Goal: Task Accomplishment & Management: Manage account settings

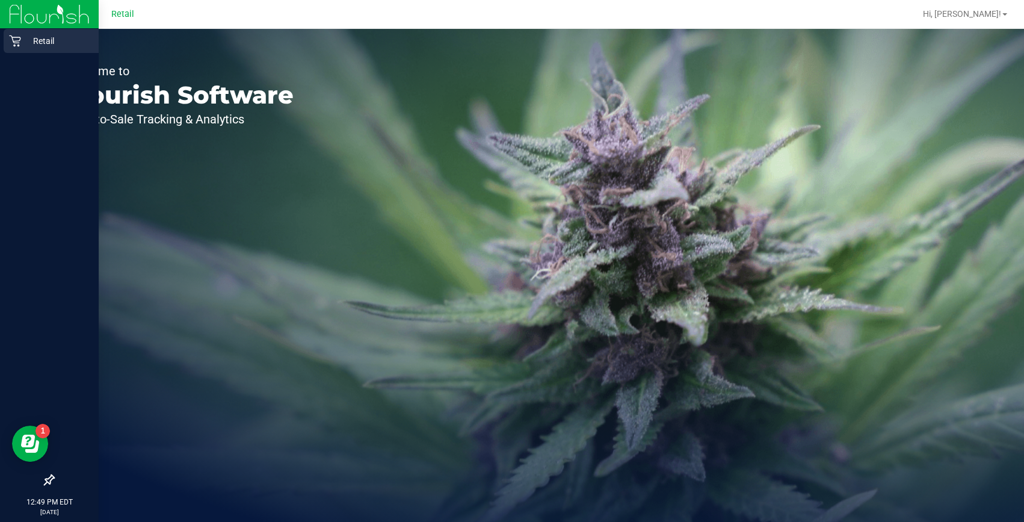
click at [15, 39] on icon at bounding box center [15, 41] width 12 height 12
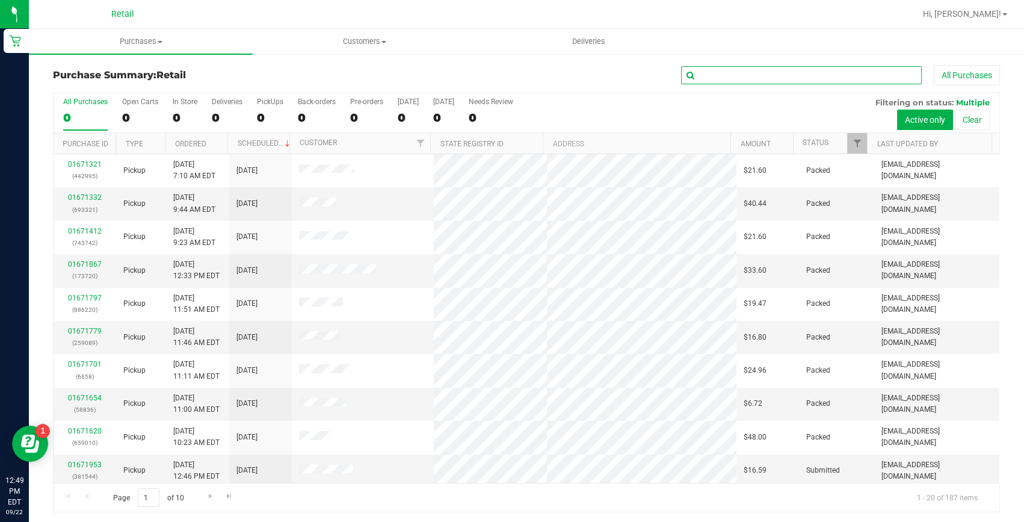
click at [785, 72] on input "text" at bounding box center [801, 75] width 241 height 18
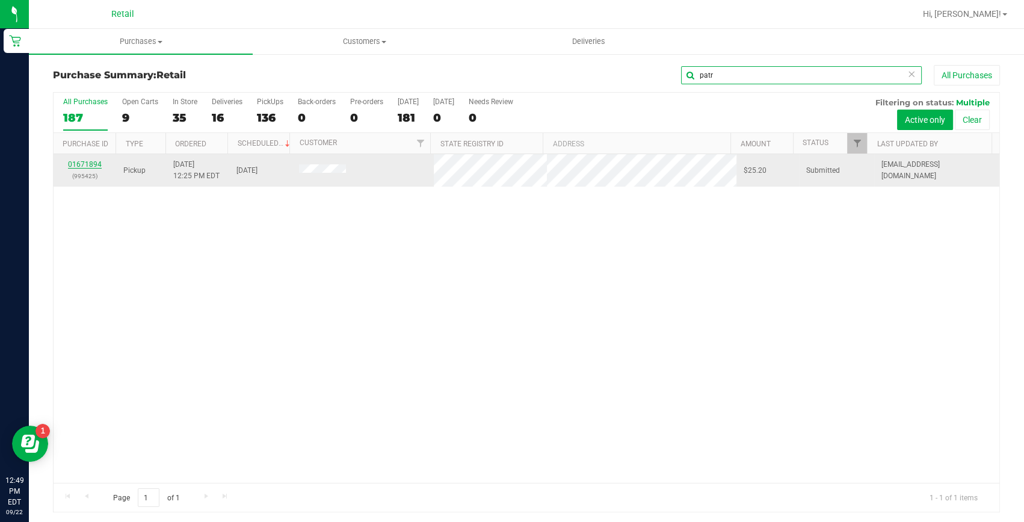
type input "patr"
click at [75, 161] on link "01671894" at bounding box center [85, 164] width 34 height 8
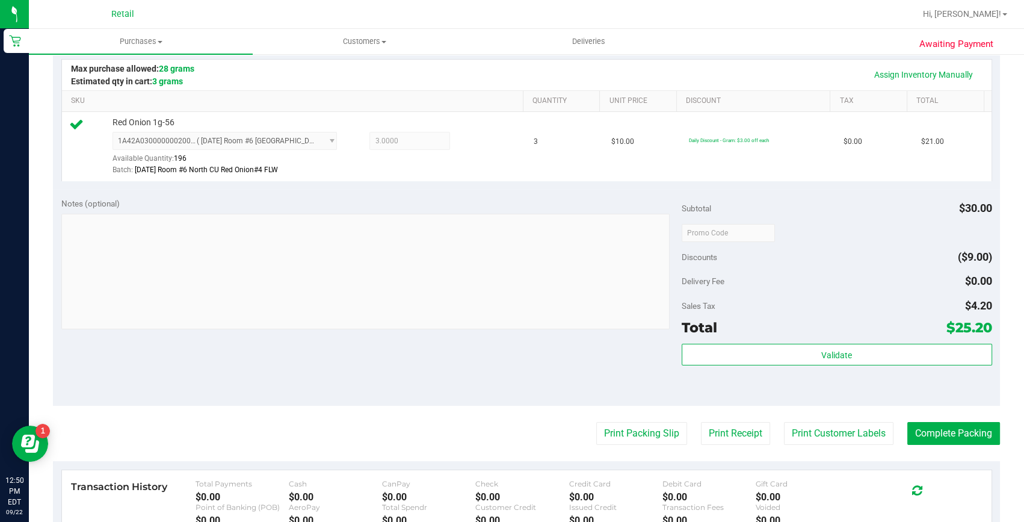
scroll to position [328, 0]
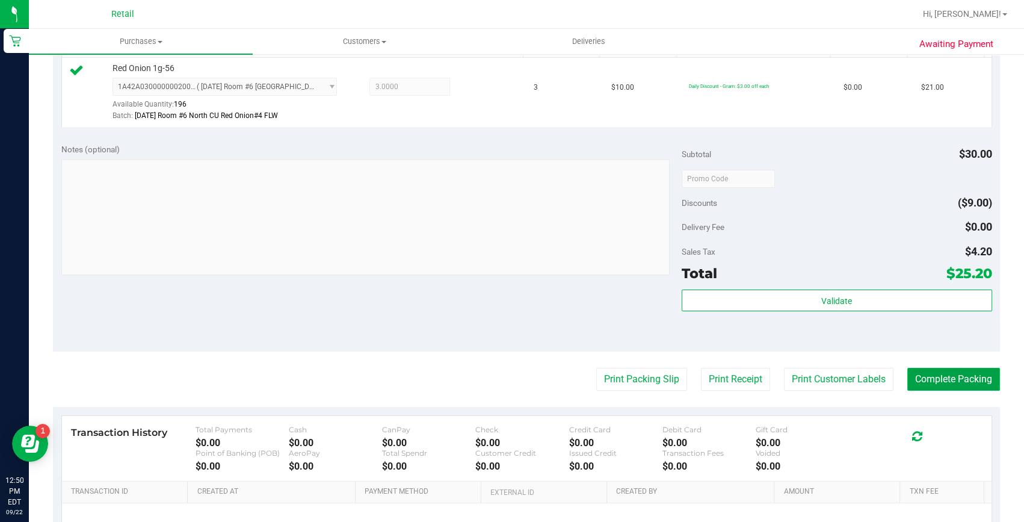
click at [928, 374] on button "Complete Packing" at bounding box center [954, 379] width 93 height 23
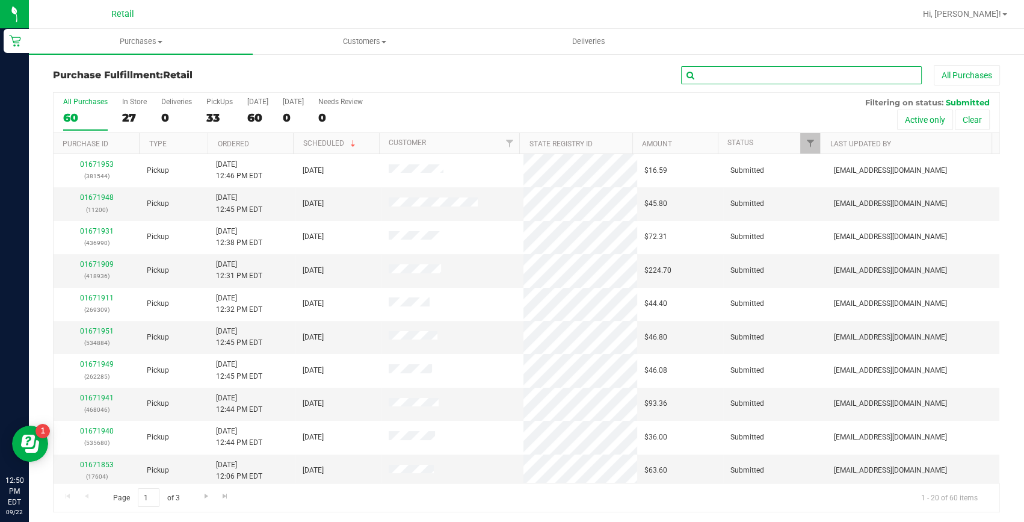
click at [748, 78] on input "text" at bounding box center [801, 75] width 241 height 18
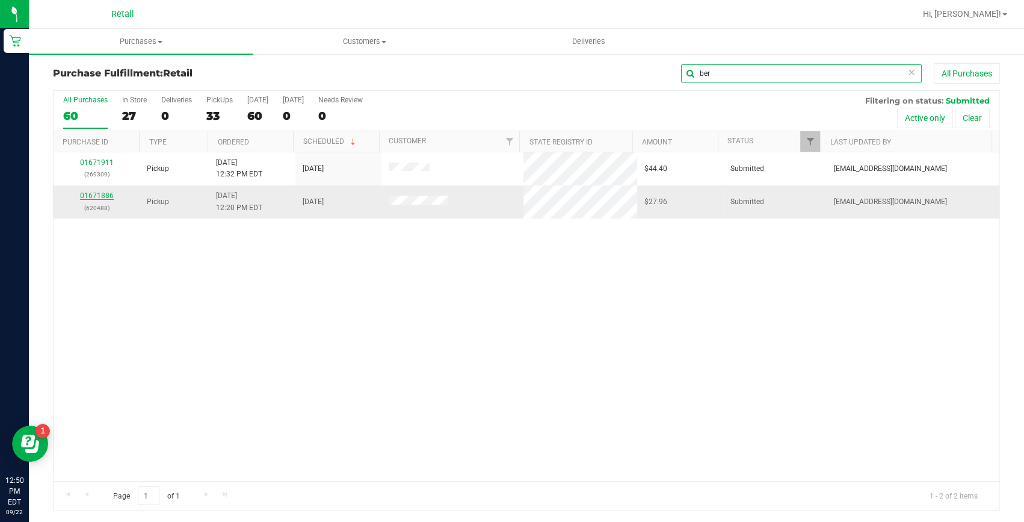
type input "ber"
click at [92, 192] on link "01671886" at bounding box center [97, 195] width 34 height 8
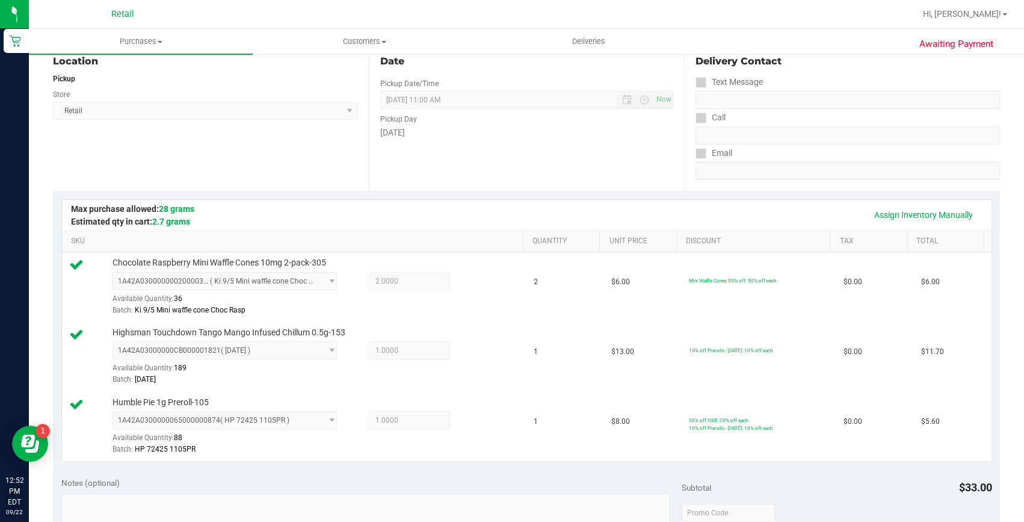
scroll to position [328, 0]
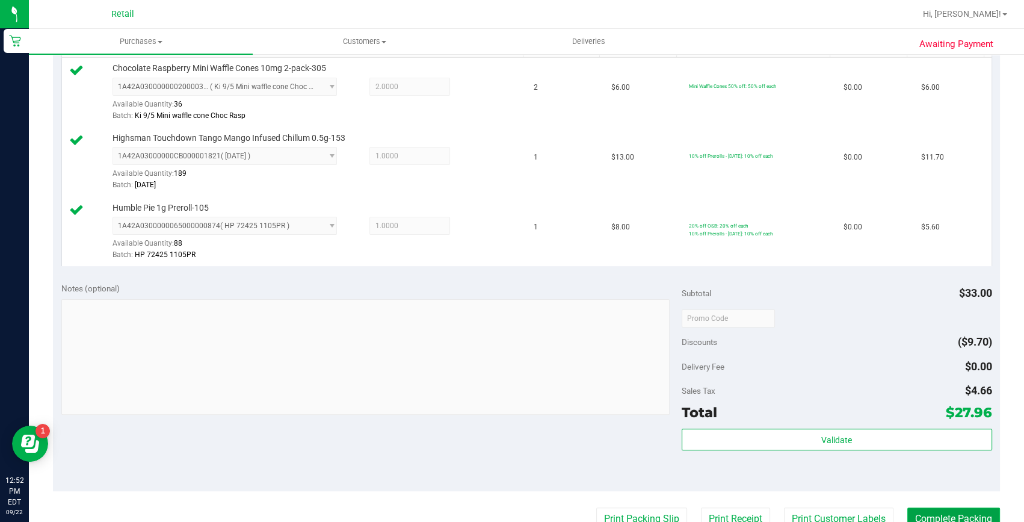
click at [932, 513] on button "Complete Packing" at bounding box center [954, 518] width 93 height 23
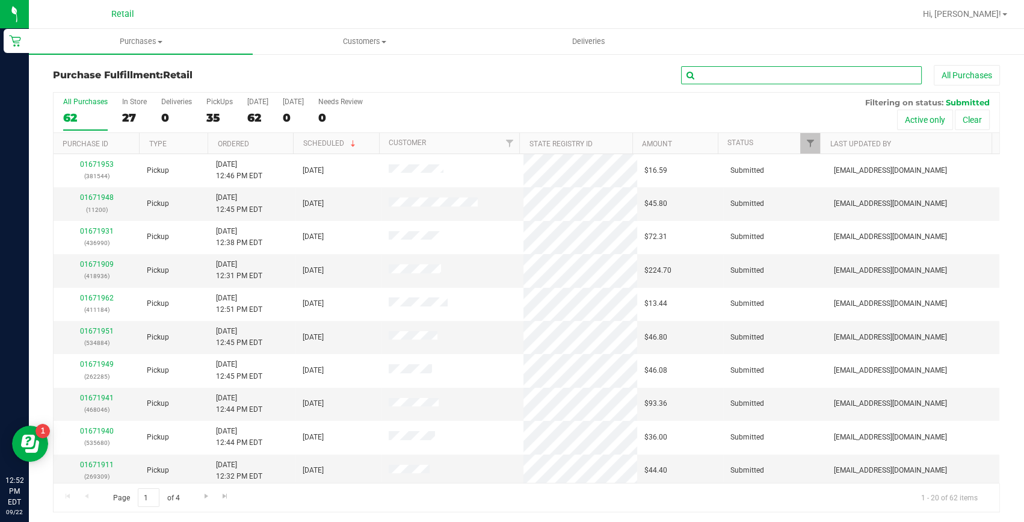
click at [736, 76] on input "text" at bounding box center [801, 75] width 241 height 18
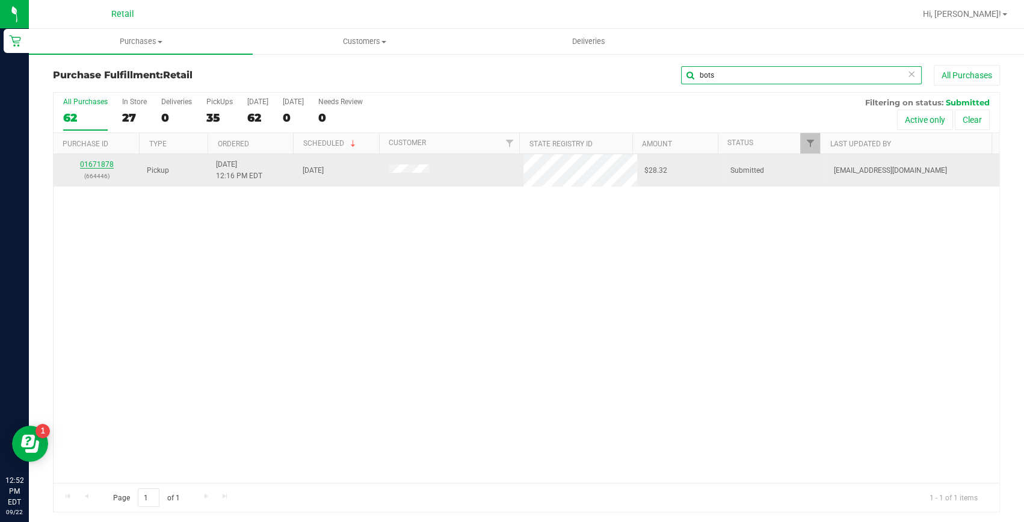
type input "bots"
click at [96, 165] on link "01671878" at bounding box center [97, 164] width 34 height 8
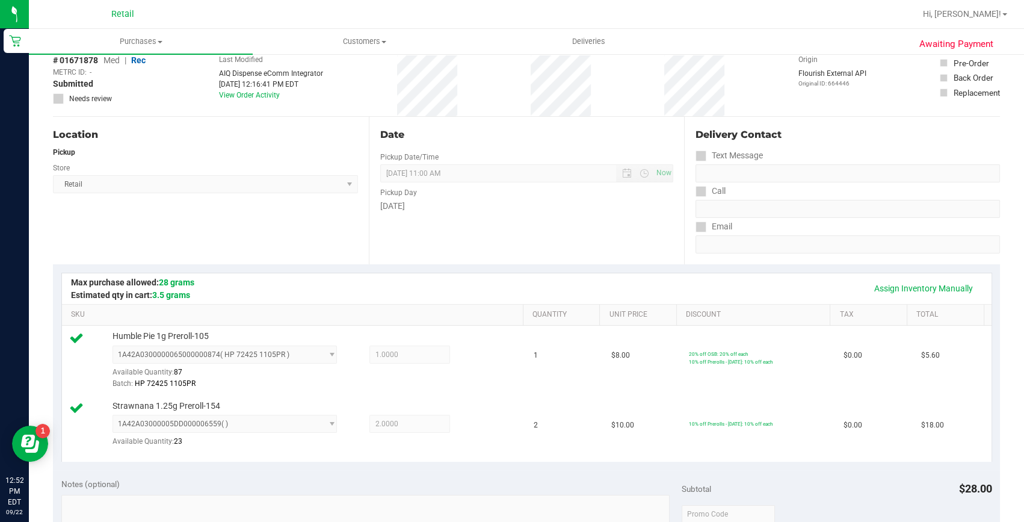
scroll to position [273, 0]
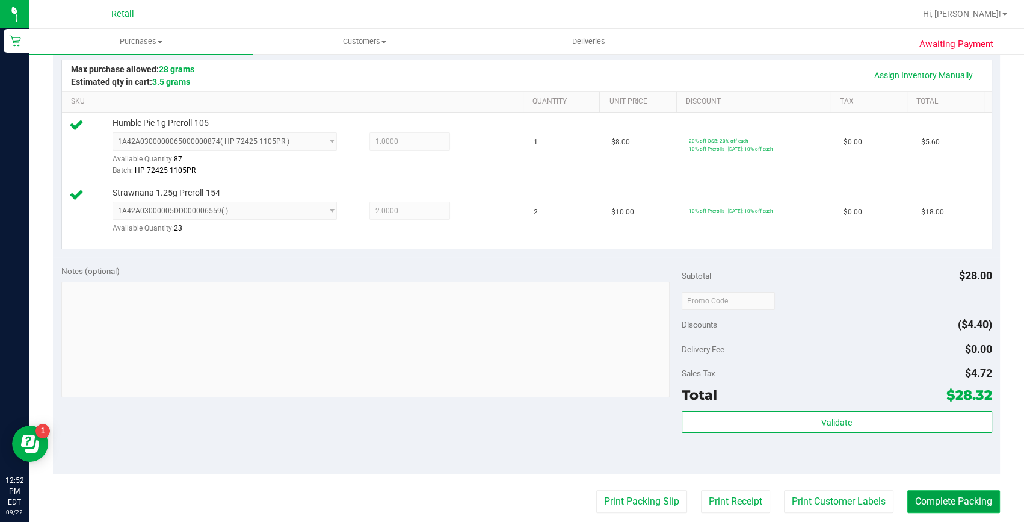
click at [921, 507] on button "Complete Packing" at bounding box center [954, 501] width 93 height 23
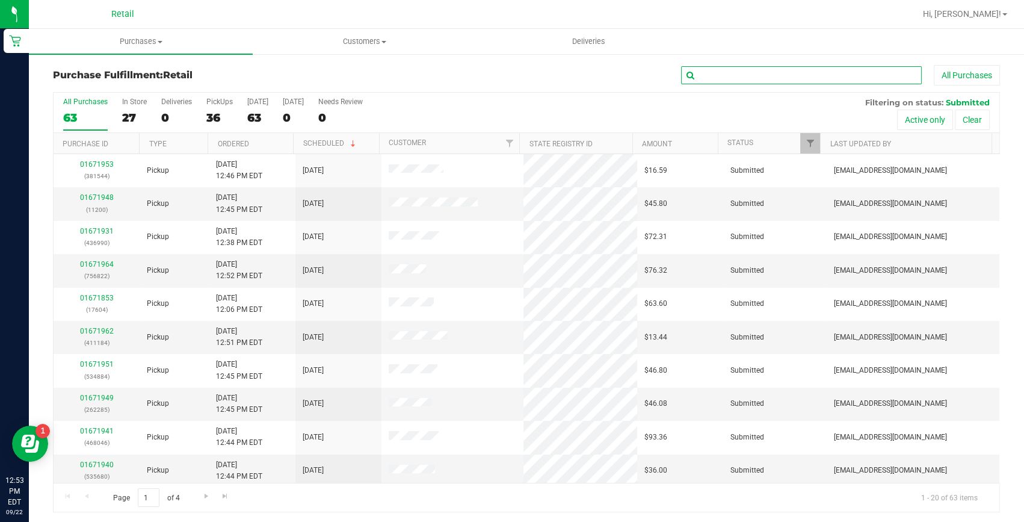
click at [814, 77] on input "text" at bounding box center [801, 75] width 241 height 18
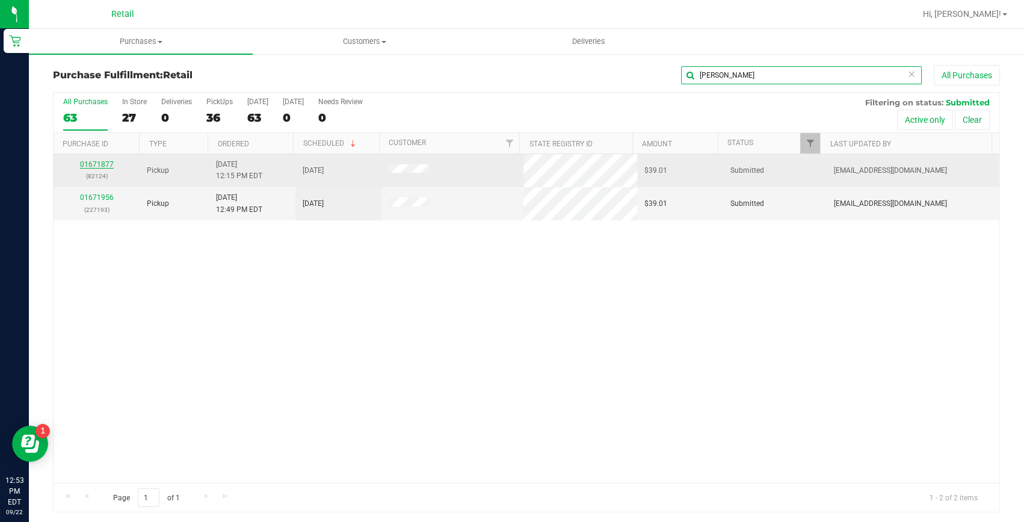
type input "[PERSON_NAME]"
click at [94, 164] on link "01671877" at bounding box center [97, 164] width 34 height 8
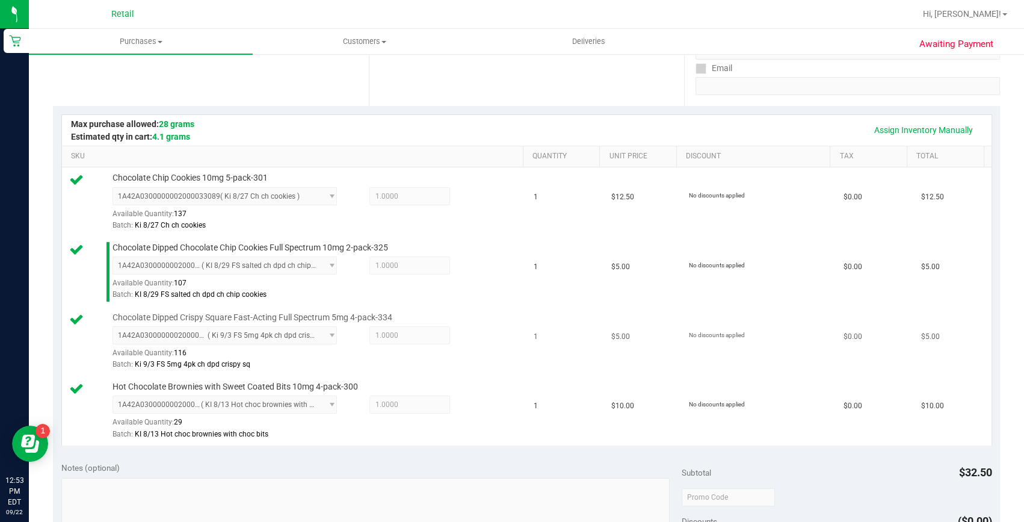
scroll to position [547, 0]
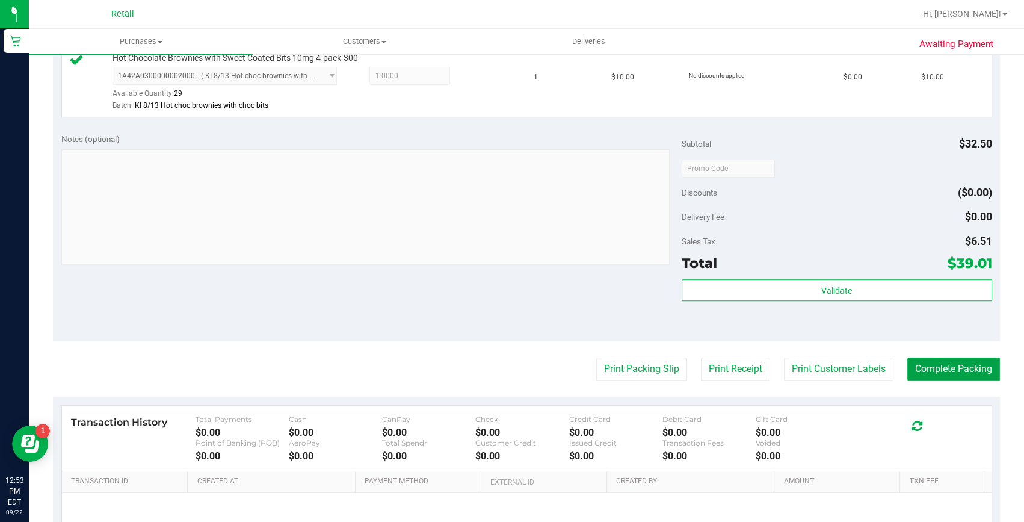
click at [963, 374] on button "Complete Packing" at bounding box center [954, 369] width 93 height 23
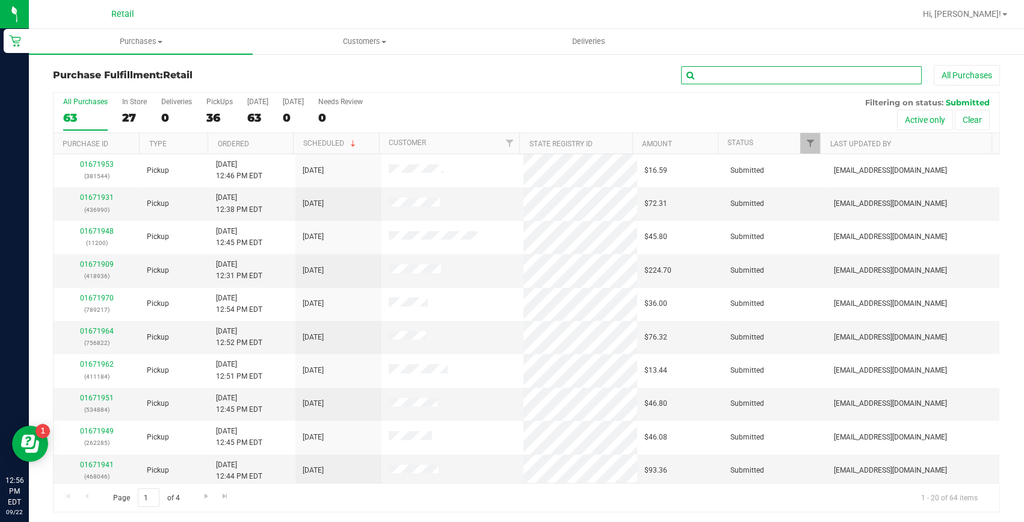
click at [749, 78] on input "text" at bounding box center [801, 75] width 241 height 18
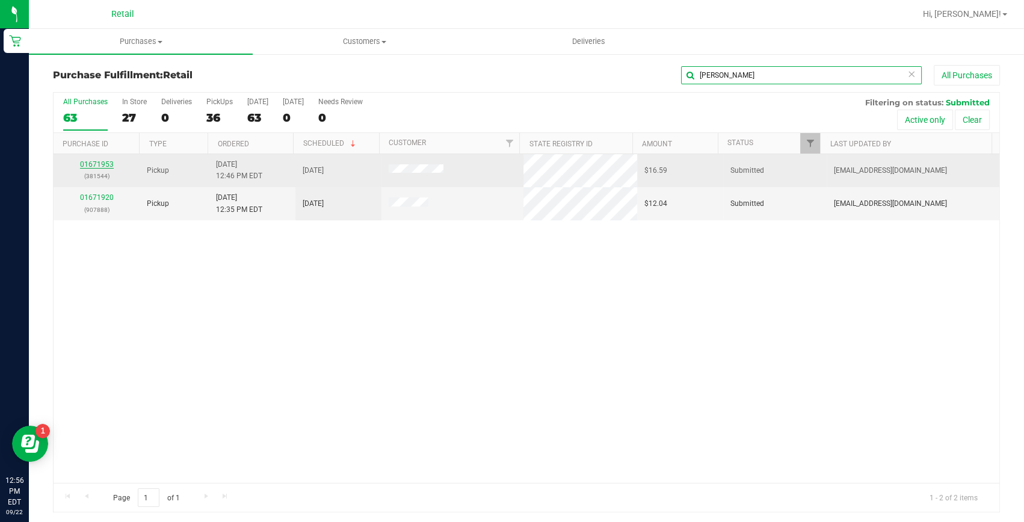
type input "[PERSON_NAME]"
click at [105, 165] on link "01671953" at bounding box center [97, 164] width 34 height 8
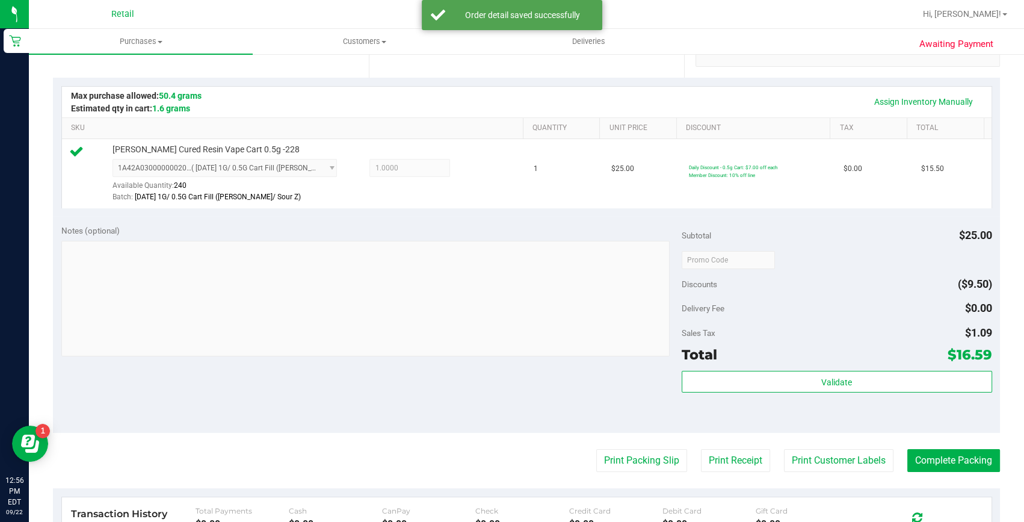
scroll to position [383, 0]
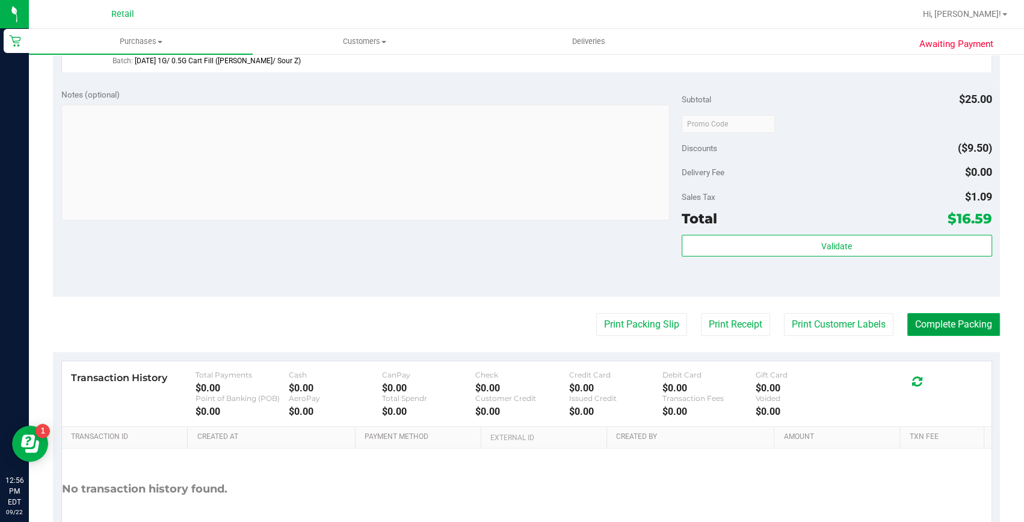
click at [936, 320] on button "Complete Packing" at bounding box center [954, 324] width 93 height 23
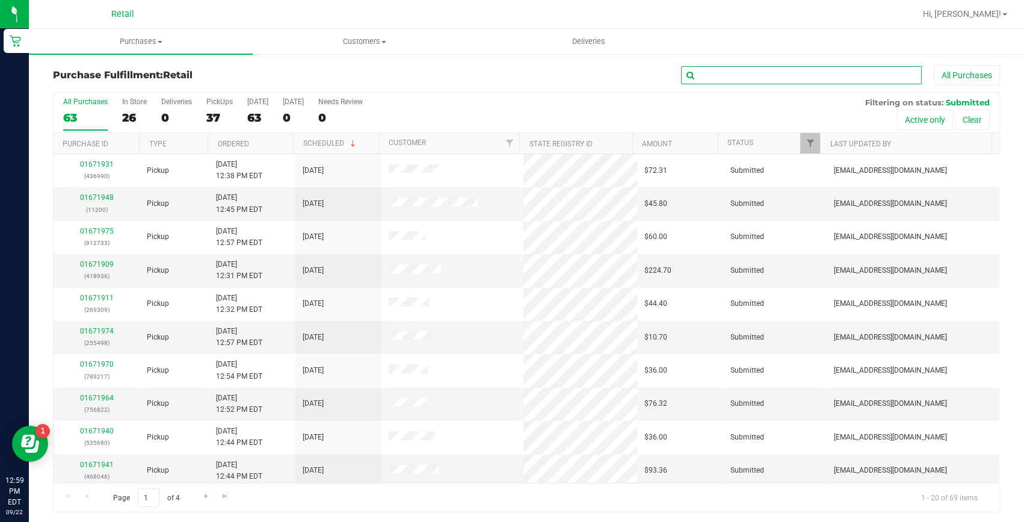
click at [696, 75] on input "text" at bounding box center [801, 75] width 241 height 18
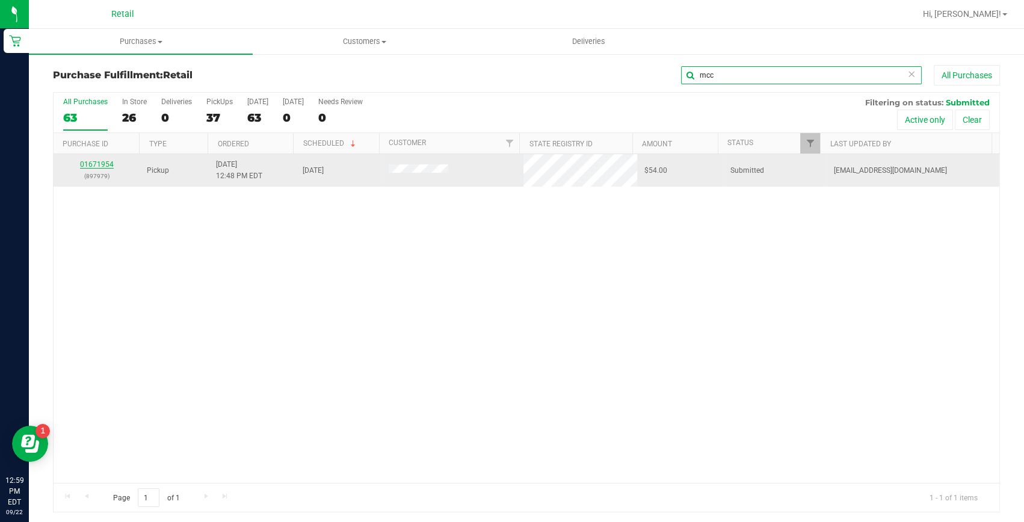
type input "mcc"
click at [100, 164] on link "01671954" at bounding box center [97, 164] width 34 height 8
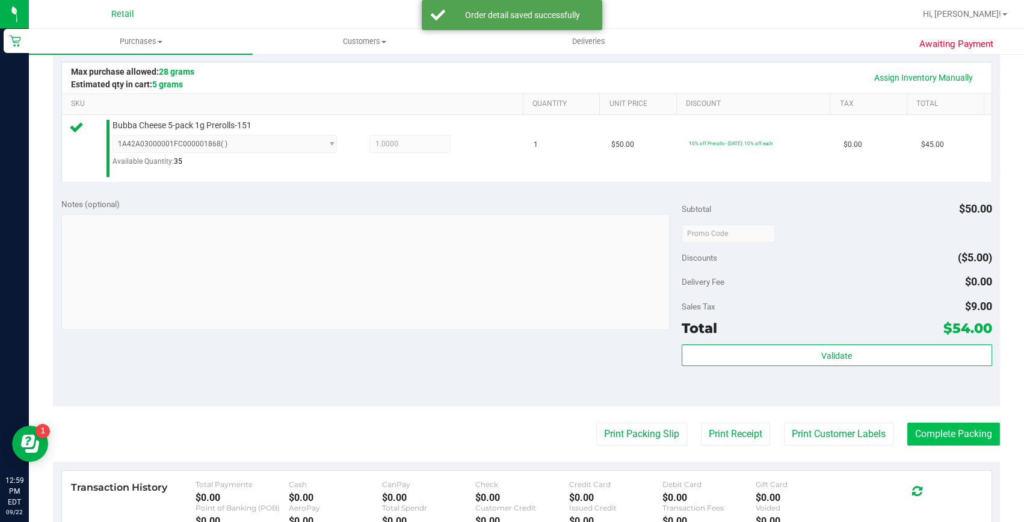
scroll to position [273, 0]
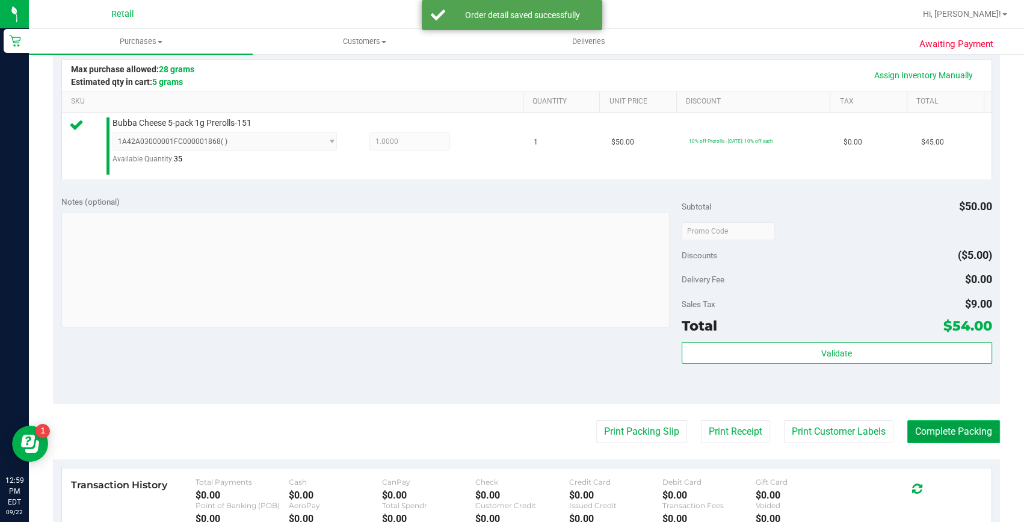
click at [959, 433] on button "Complete Packing" at bounding box center [954, 431] width 93 height 23
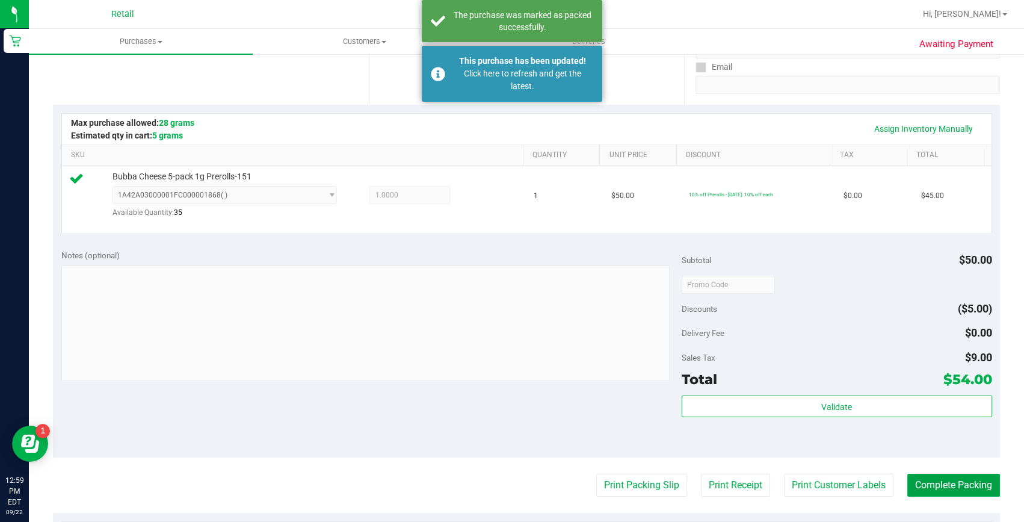
scroll to position [0, 0]
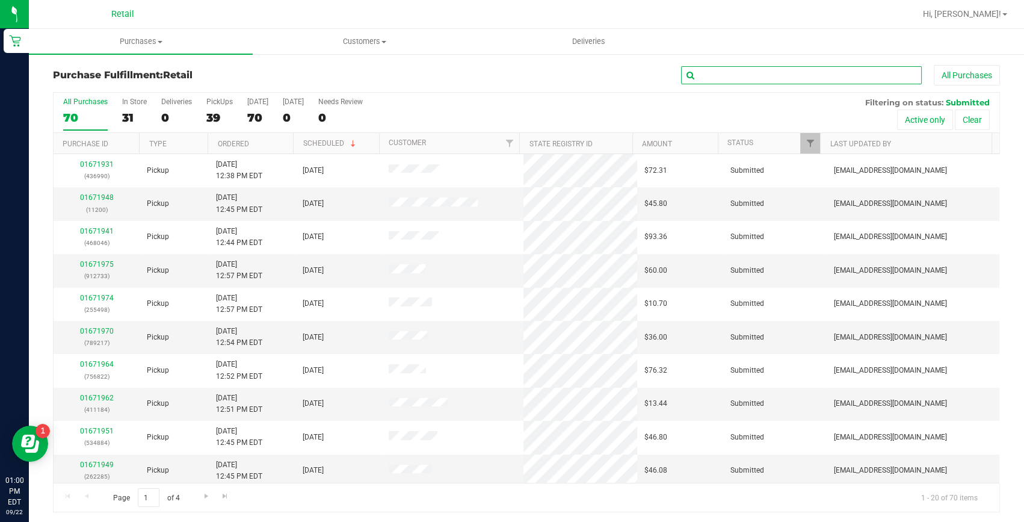
click at [720, 72] on input "text" at bounding box center [801, 75] width 241 height 18
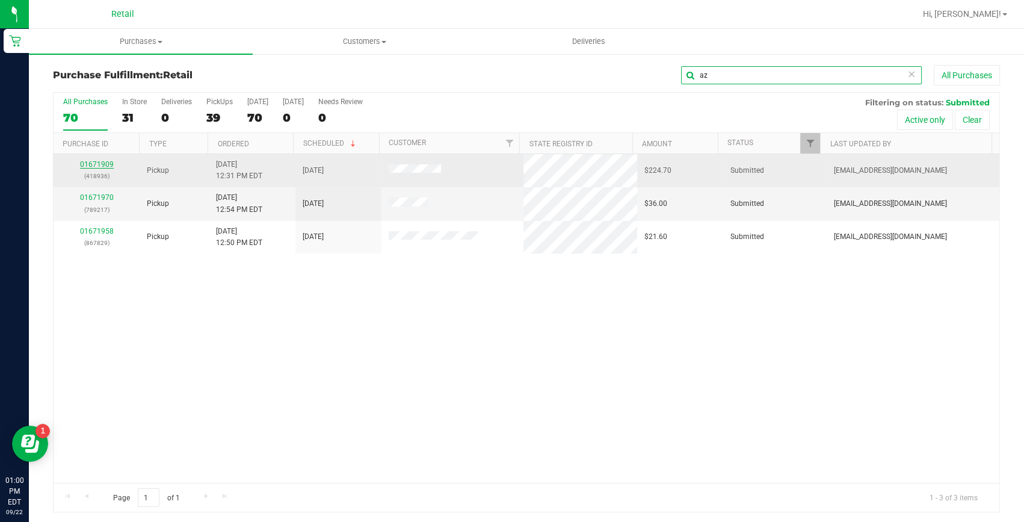
type input "az"
click at [102, 166] on link "01671909" at bounding box center [97, 164] width 34 height 8
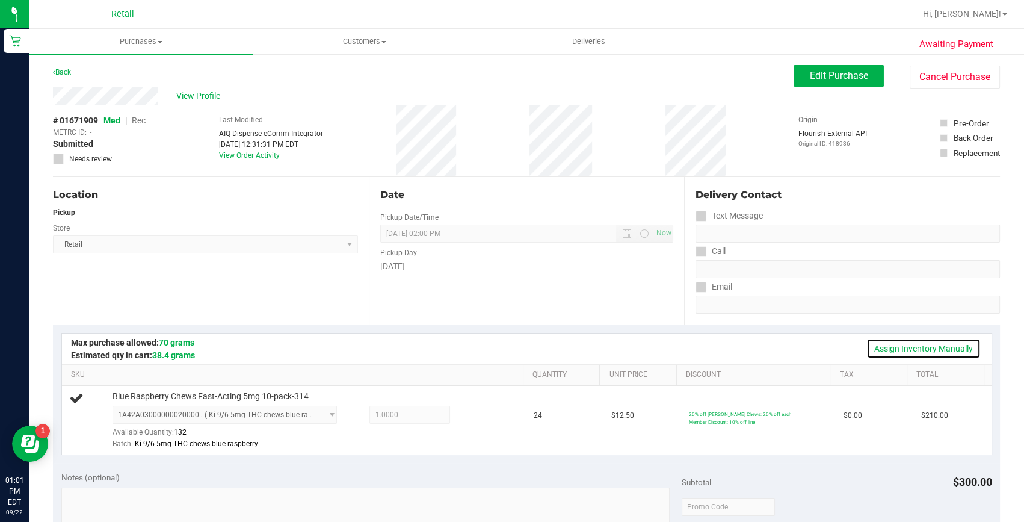
click at [885, 347] on link "Assign Inventory Manually" at bounding box center [924, 348] width 114 height 20
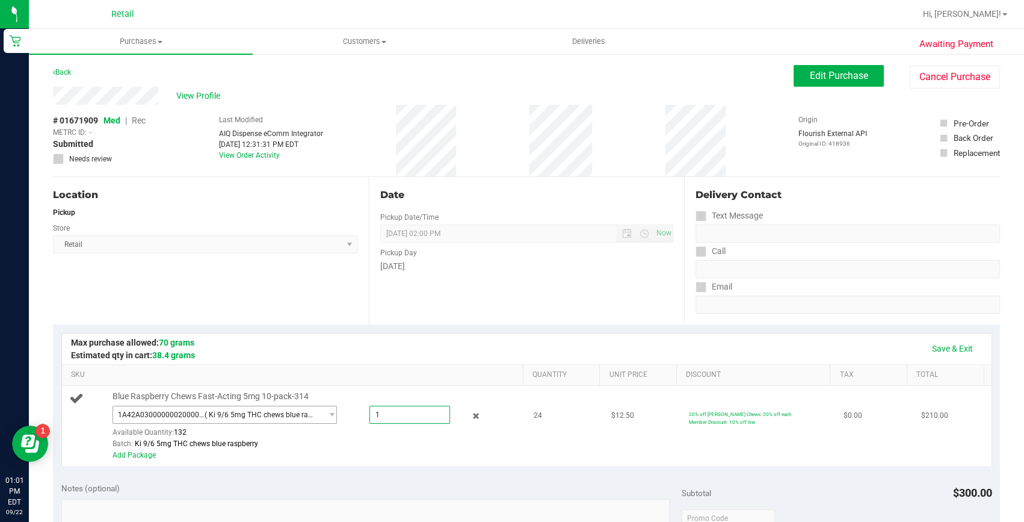
drag, startPoint x: 418, startPoint y: 415, endPoint x: 194, endPoint y: 415, distance: 223.3
click at [194, 406] on div "1A42A0300000002000033319 ( Ki 9/6 5mg THC chews blue raspberry ) 1A42A030000000…" at bounding box center [316, 406] width 406 height 0
type input "24"
type input "24.0000"
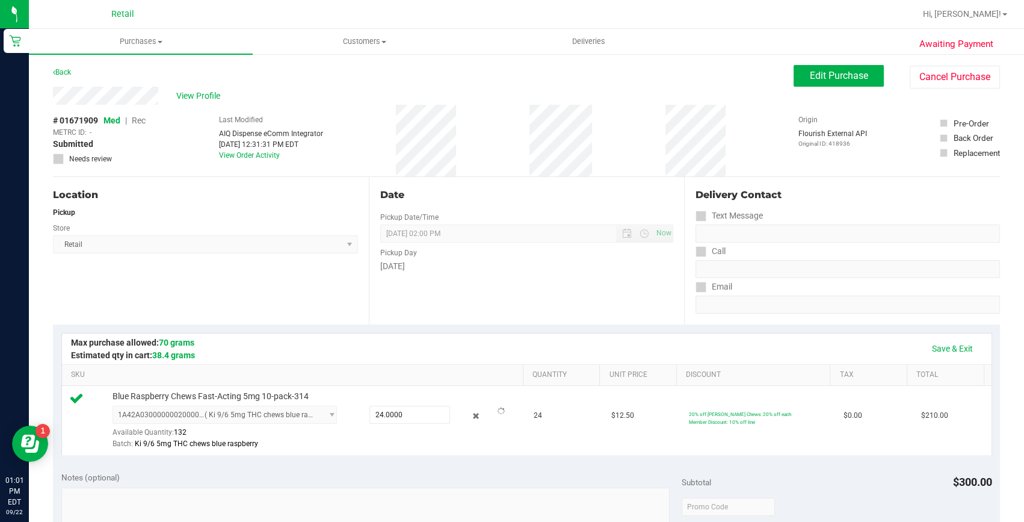
click at [616, 288] on div "Date Pickup Date/Time [DATE] Now [DATE] 02:00 PM Now Pickup Day [DATE]" at bounding box center [527, 250] width 316 height 147
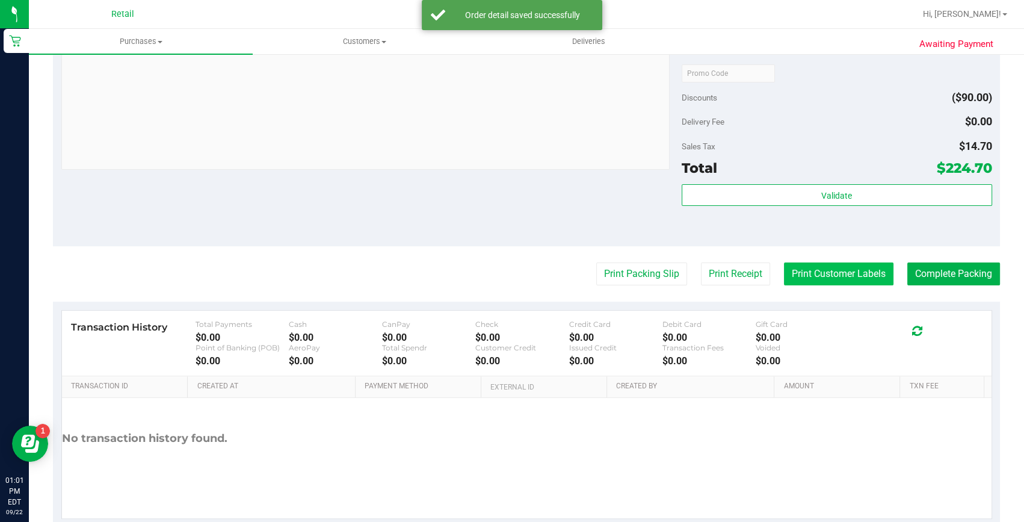
scroll to position [438, 0]
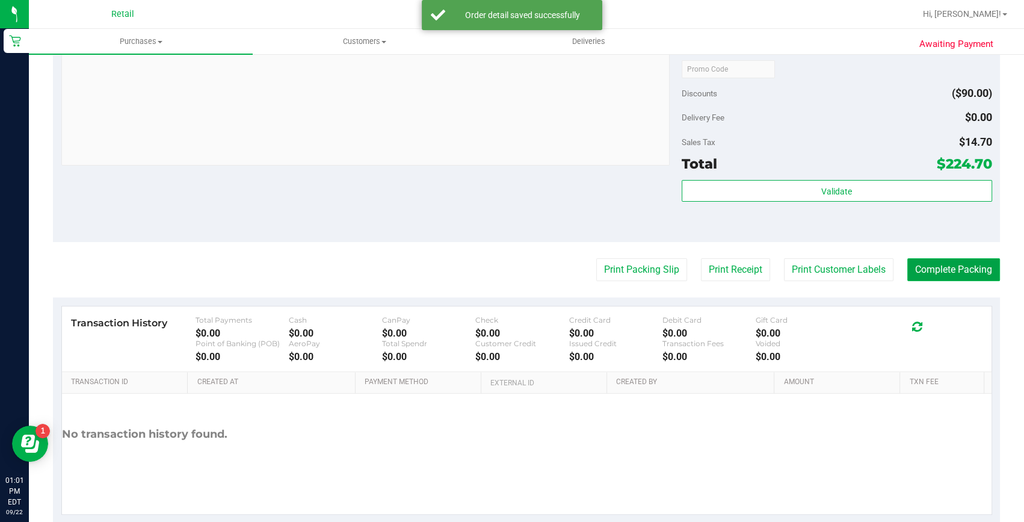
click at [929, 261] on button "Complete Packing" at bounding box center [954, 269] width 93 height 23
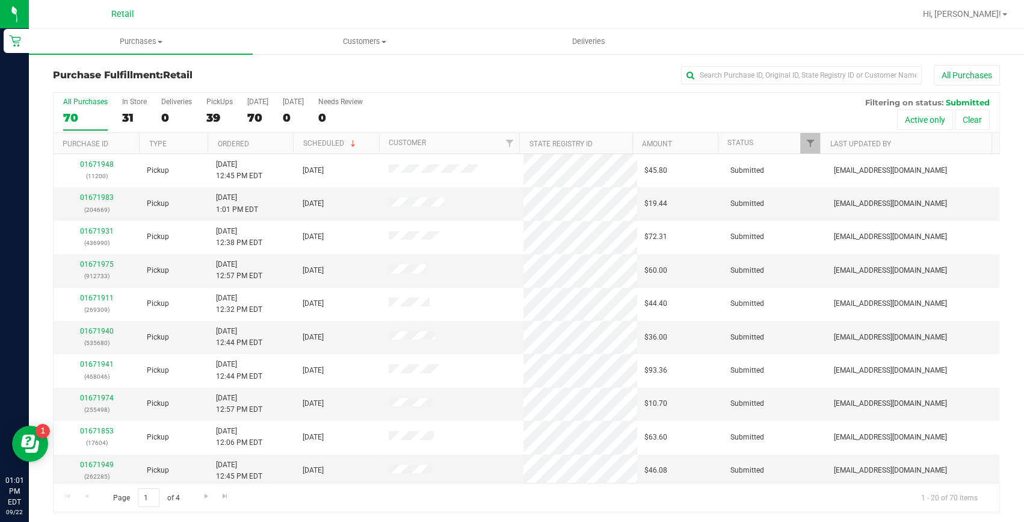
click at [843, 85] on div "Purchase Fulfillment: Retail All Purchases" at bounding box center [526, 78] width 947 height 26
click at [808, 75] on input "text" at bounding box center [801, 75] width 241 height 18
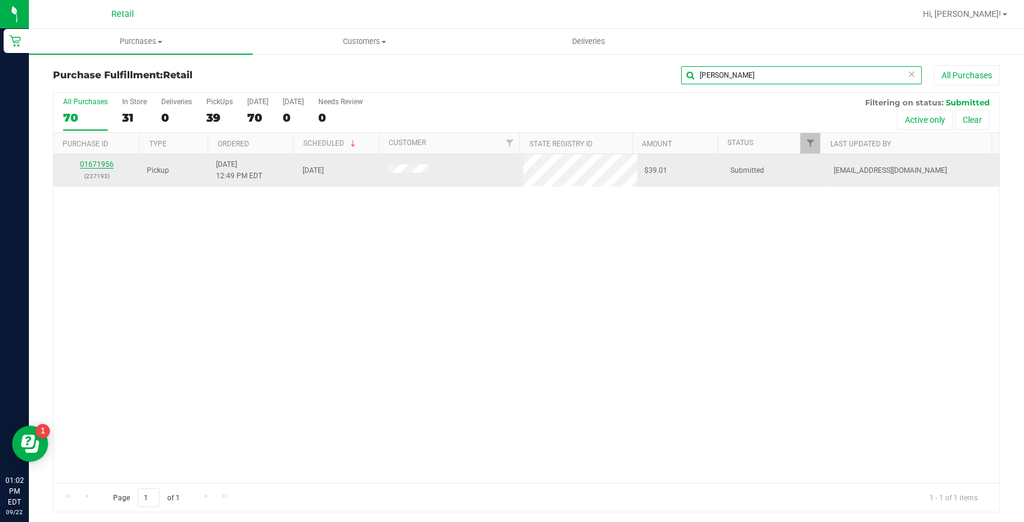
type input "[PERSON_NAME]"
click at [110, 160] on link "01671956" at bounding box center [97, 164] width 34 height 8
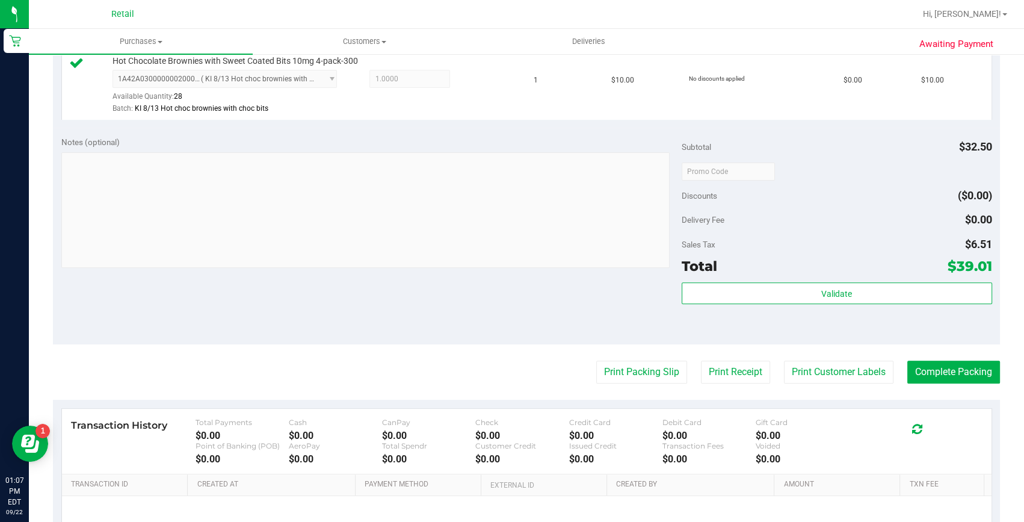
scroll to position [602, 0]
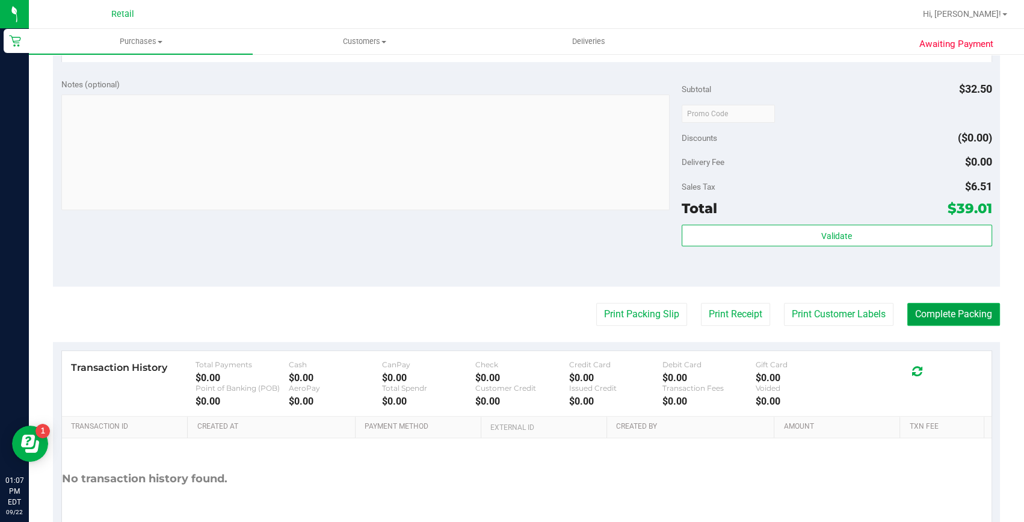
click at [971, 320] on button "Complete Packing" at bounding box center [954, 314] width 93 height 23
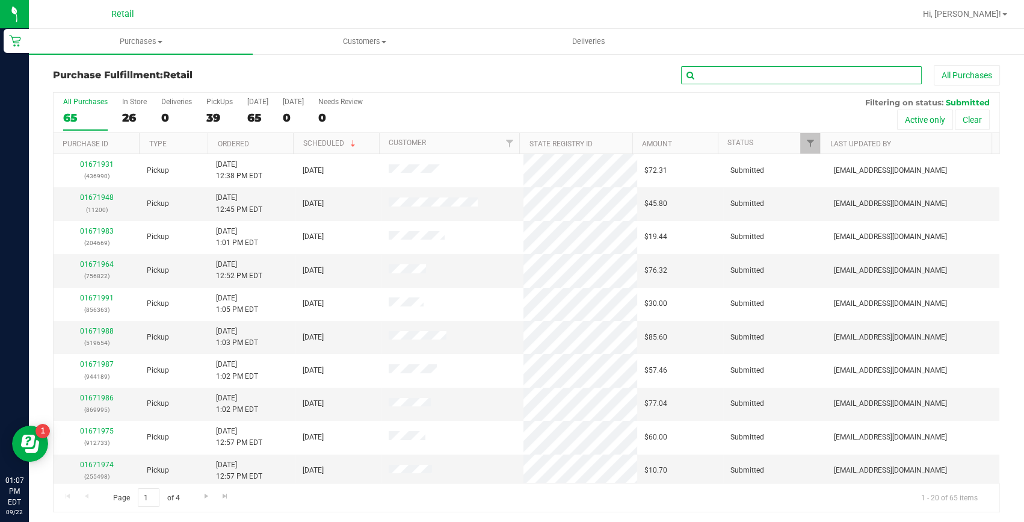
click at [734, 72] on input "text" at bounding box center [801, 75] width 241 height 18
click at [731, 71] on input "text" at bounding box center [801, 75] width 241 height 18
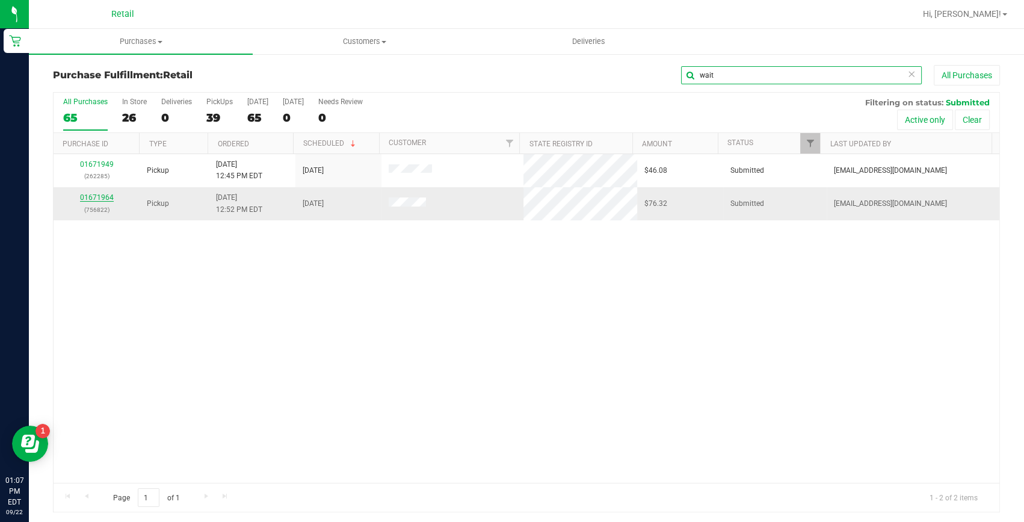
type input "wait"
click at [96, 200] on link "01671964" at bounding box center [97, 197] width 34 height 8
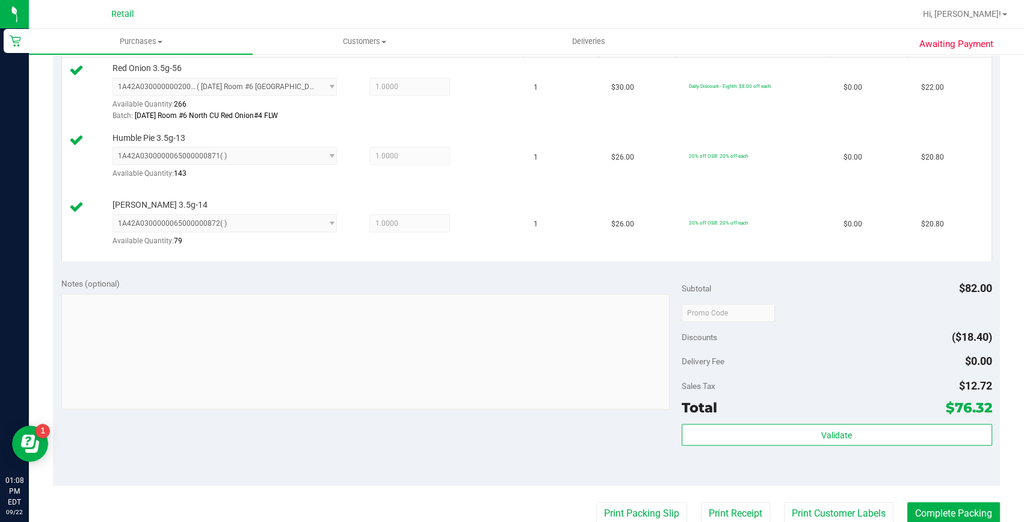
scroll to position [595, 0]
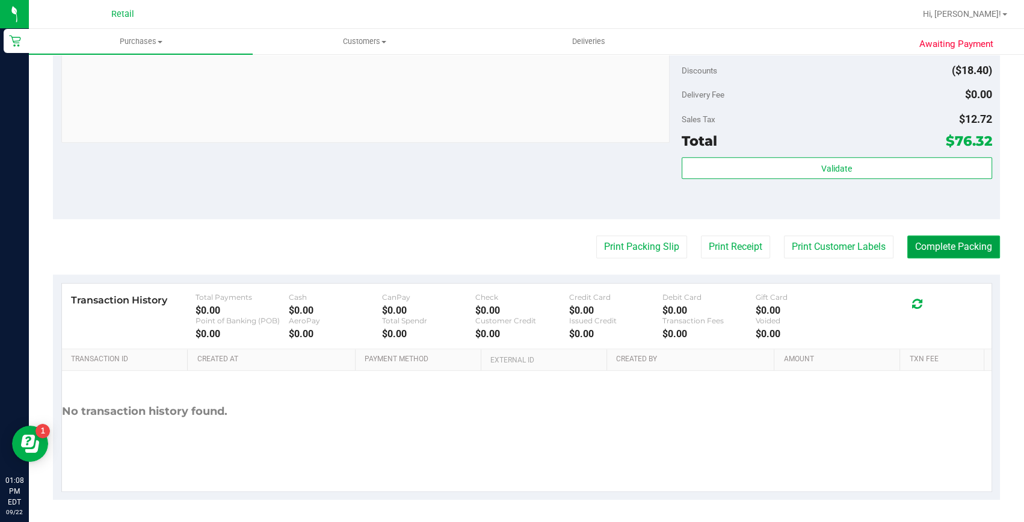
click at [978, 241] on button "Complete Packing" at bounding box center [954, 246] width 93 height 23
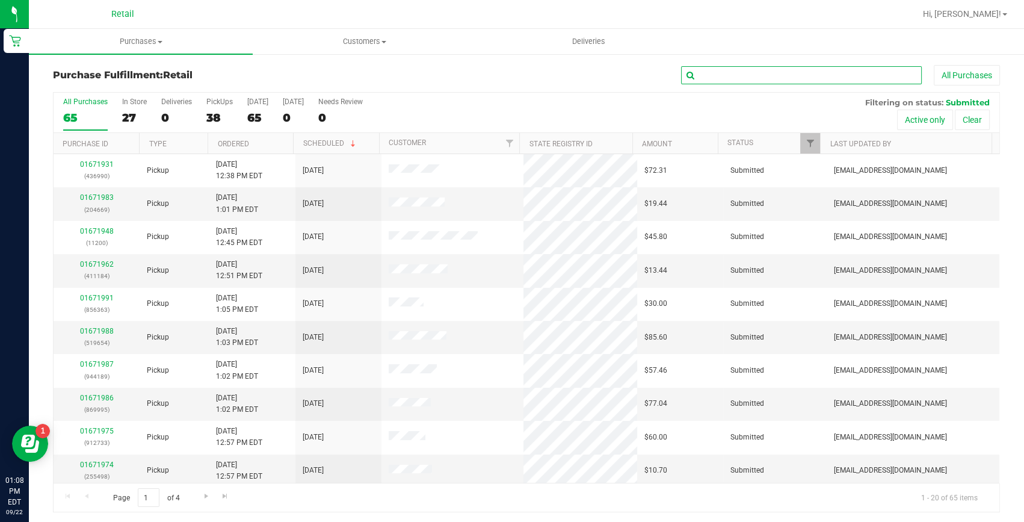
click at [737, 78] on input "text" at bounding box center [801, 75] width 241 height 18
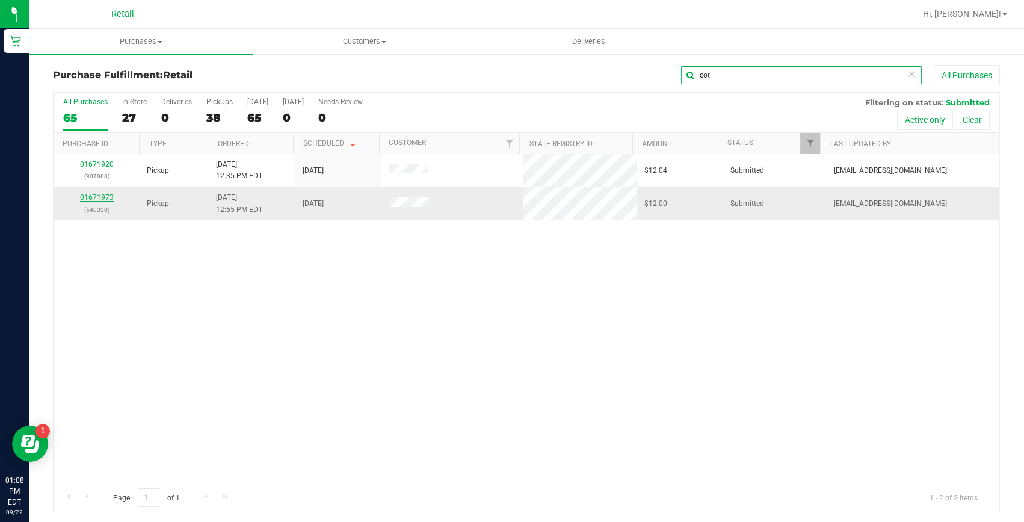
type input "cot"
click at [101, 199] on link "01671973" at bounding box center [97, 197] width 34 height 8
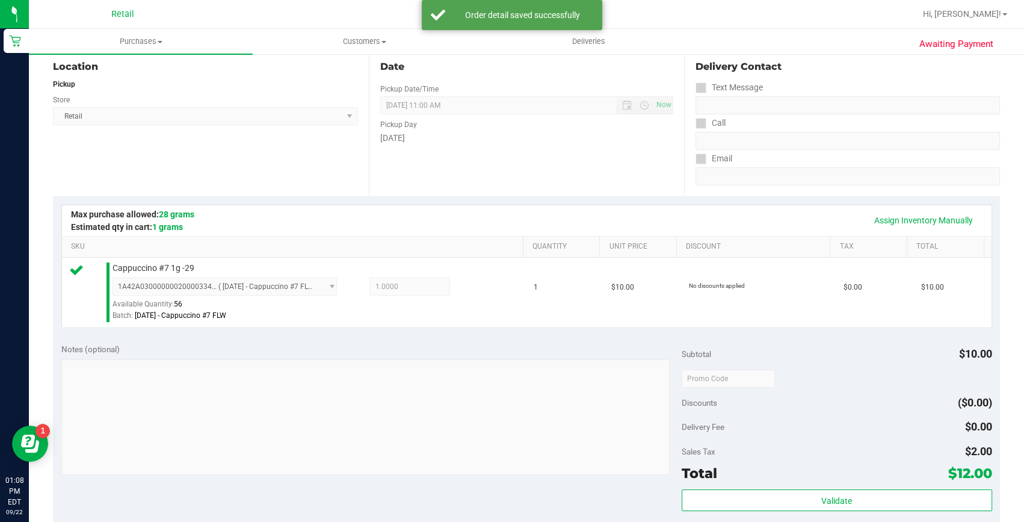
scroll to position [328, 0]
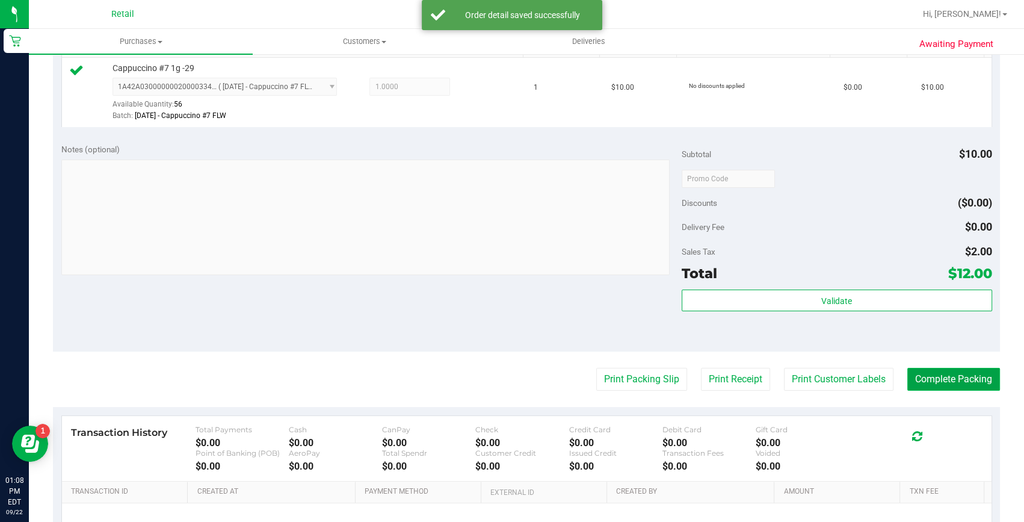
click at [940, 378] on button "Complete Packing" at bounding box center [954, 379] width 93 height 23
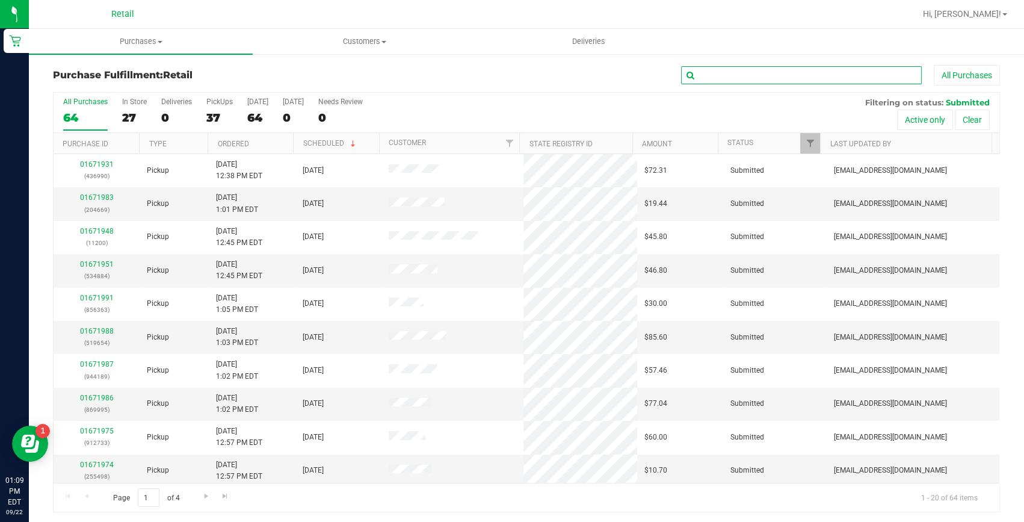
click at [755, 66] on input "text" at bounding box center [801, 75] width 241 height 18
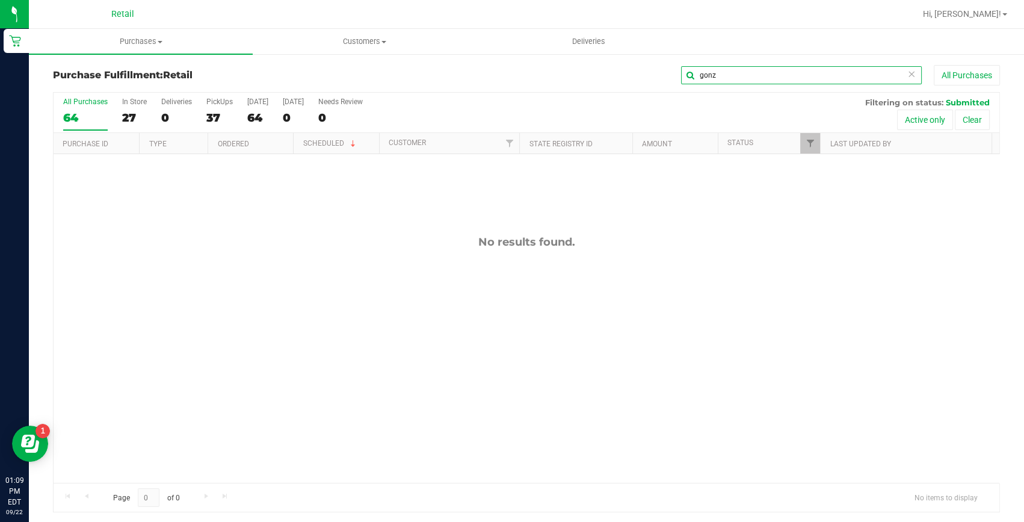
drag, startPoint x: 726, startPoint y: 73, endPoint x: 625, endPoint y: 72, distance: 101.1
click at [625, 72] on div "gonz All Purchases" at bounding box center [684, 75] width 631 height 20
type input "s"
drag, startPoint x: 744, startPoint y: 78, endPoint x: 521, endPoint y: 57, distance: 224.2
click at [525, 60] on div "Purchase Fulfillment: Retail soph All Purchases All Purchases 64 In Store 27 De…" at bounding box center [527, 288] width 996 height 471
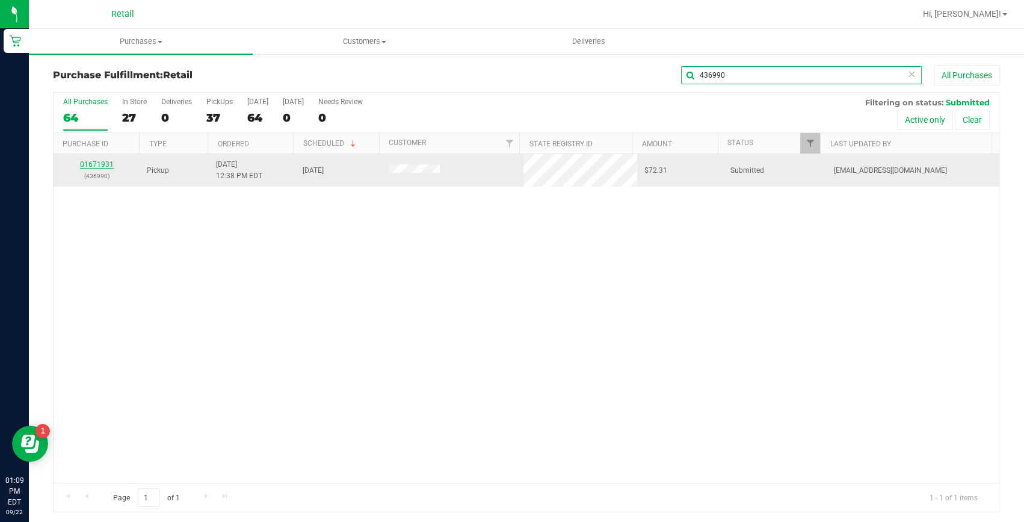
type input "436990"
click at [96, 163] on link "01671931" at bounding box center [97, 164] width 34 height 8
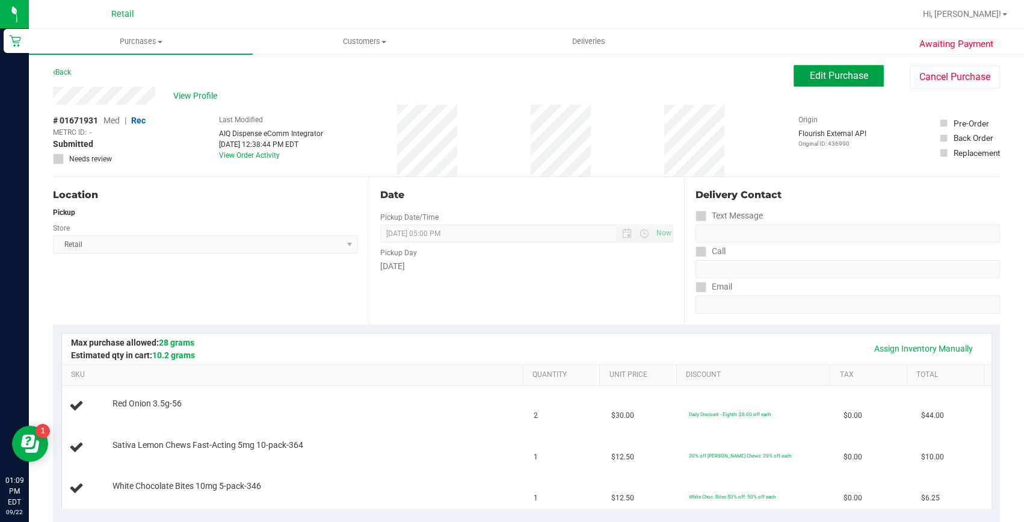
click at [814, 72] on span "Edit Purchase" at bounding box center [839, 75] width 58 height 11
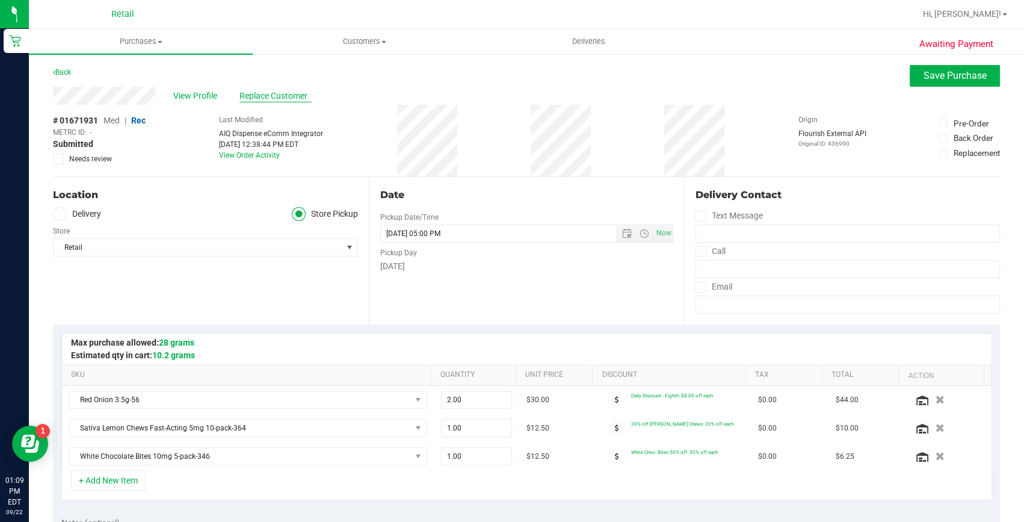
click at [295, 94] on span "Replace Customer" at bounding box center [276, 96] width 72 height 13
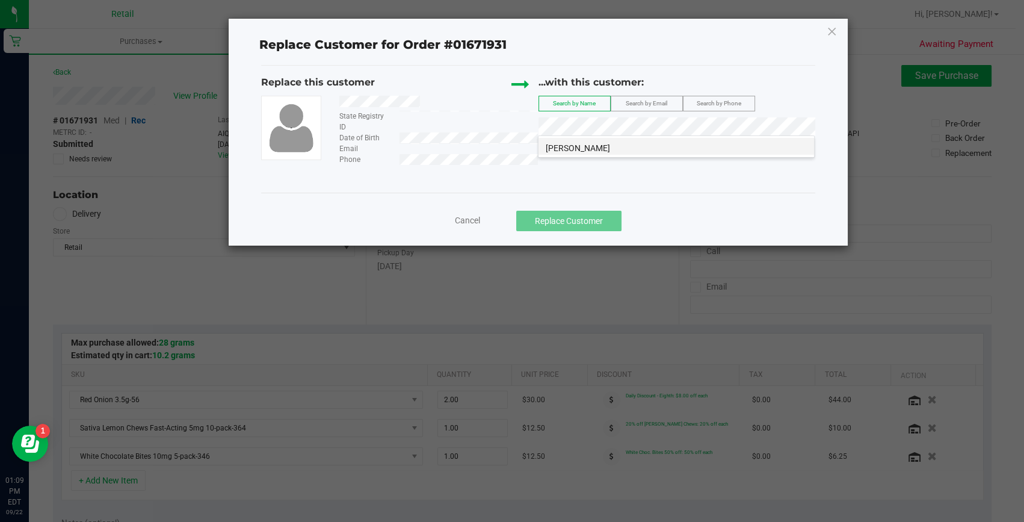
click at [558, 149] on span "[PERSON_NAME]" at bounding box center [578, 148] width 64 height 10
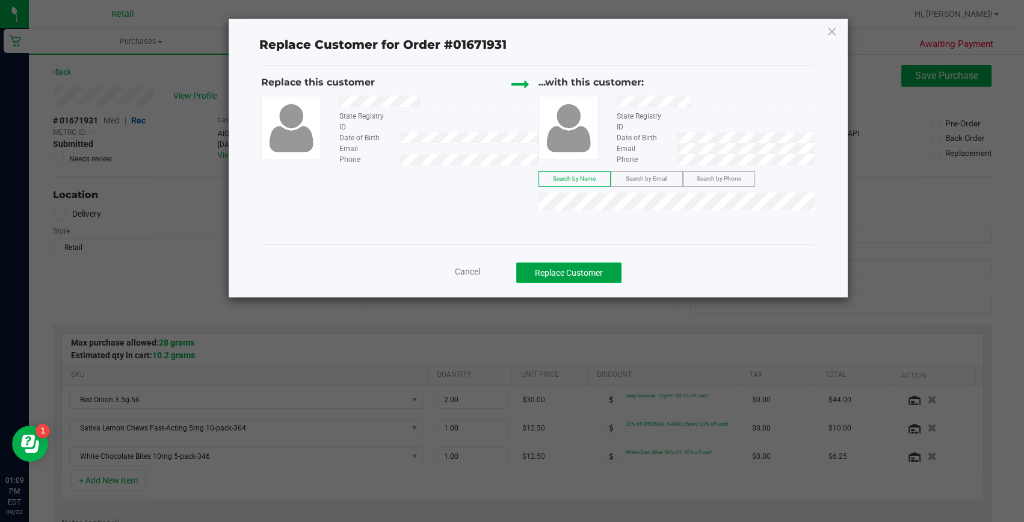
click at [562, 274] on button "Replace Customer" at bounding box center [568, 272] width 105 height 20
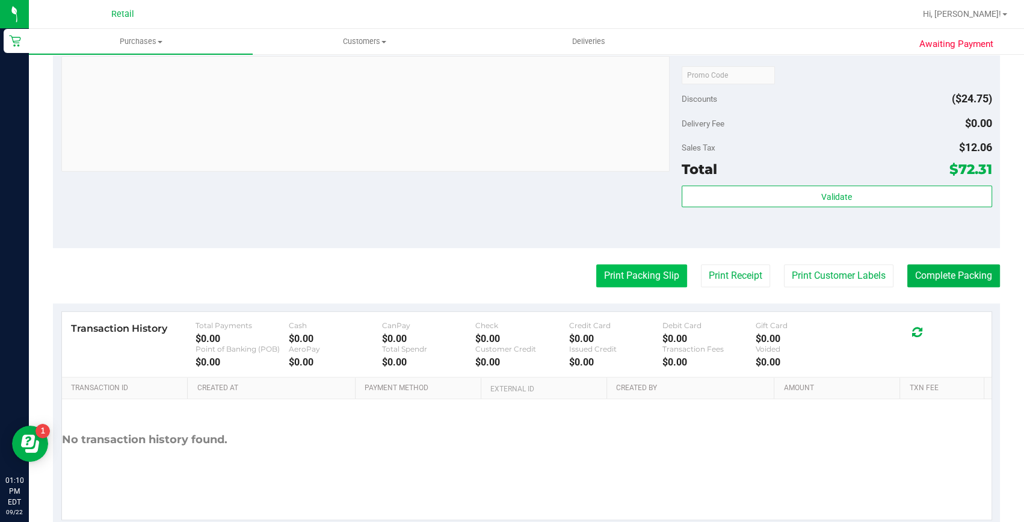
scroll to position [599, 0]
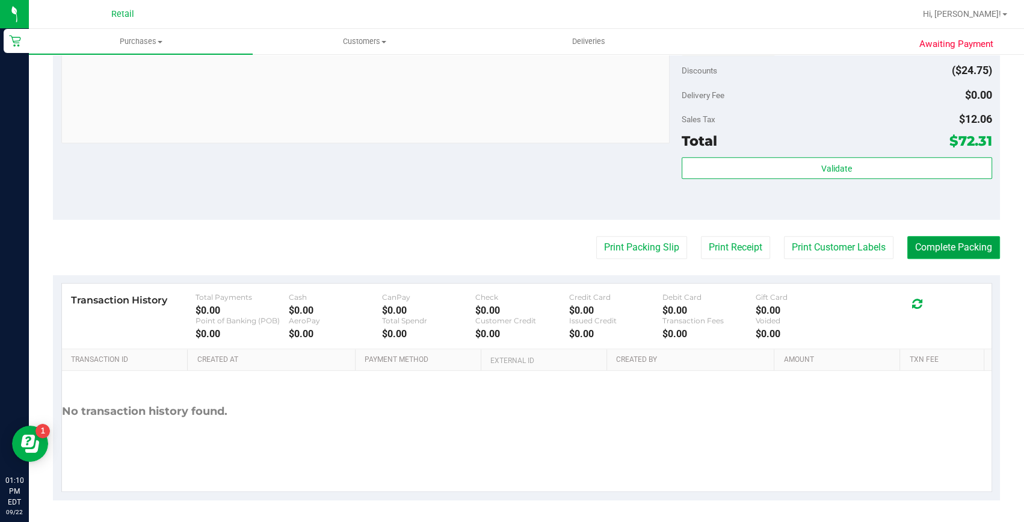
click at [970, 240] on button "Complete Packing" at bounding box center [954, 247] width 93 height 23
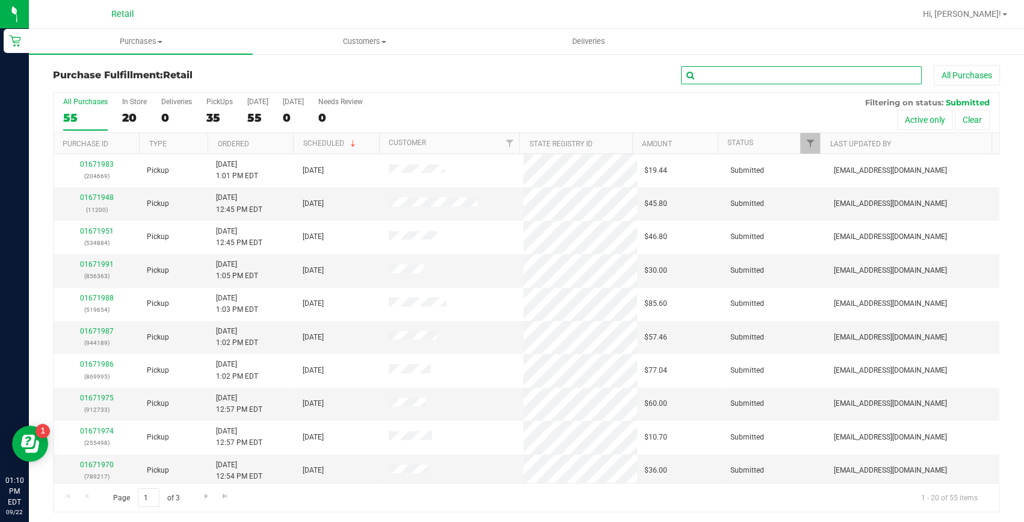
click at [728, 76] on input "text" at bounding box center [801, 75] width 241 height 18
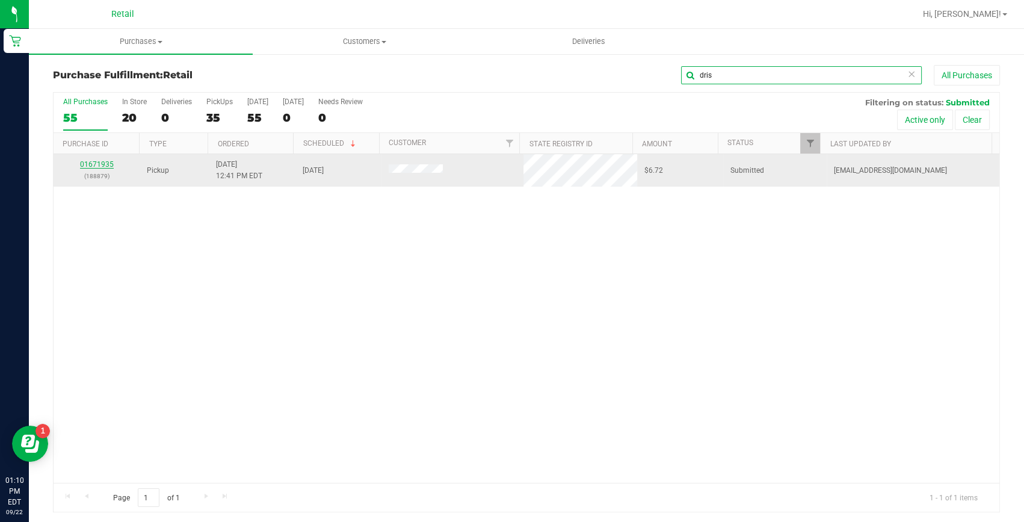
type input "dris"
click at [104, 162] on link "01671935" at bounding box center [97, 164] width 34 height 8
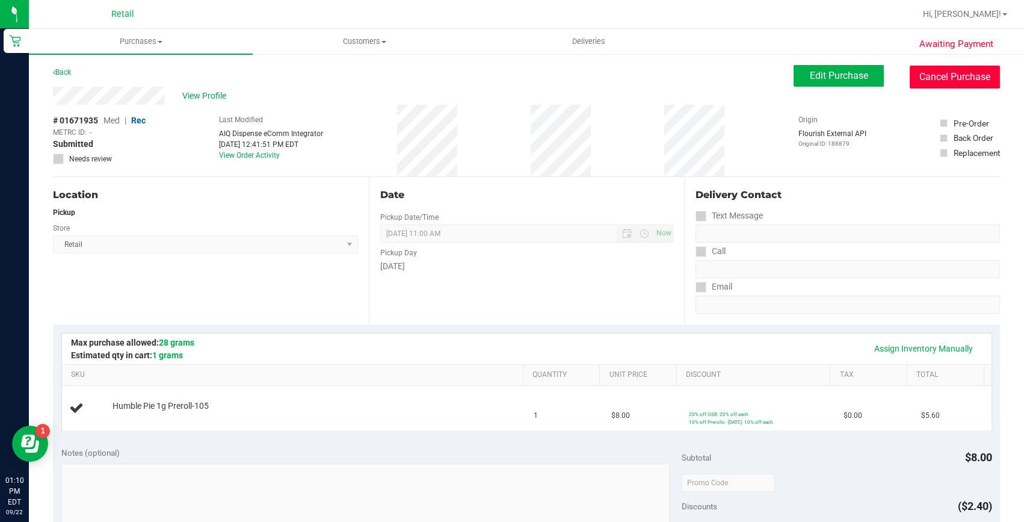
click at [968, 76] on button "Cancel Purchase" at bounding box center [955, 77] width 90 height 23
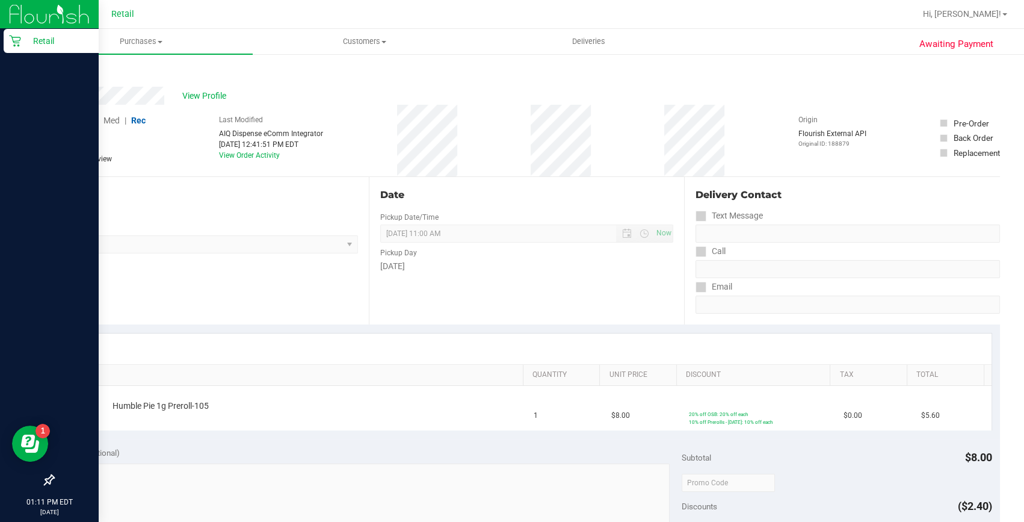
click at [17, 44] on icon at bounding box center [15, 41] width 12 height 12
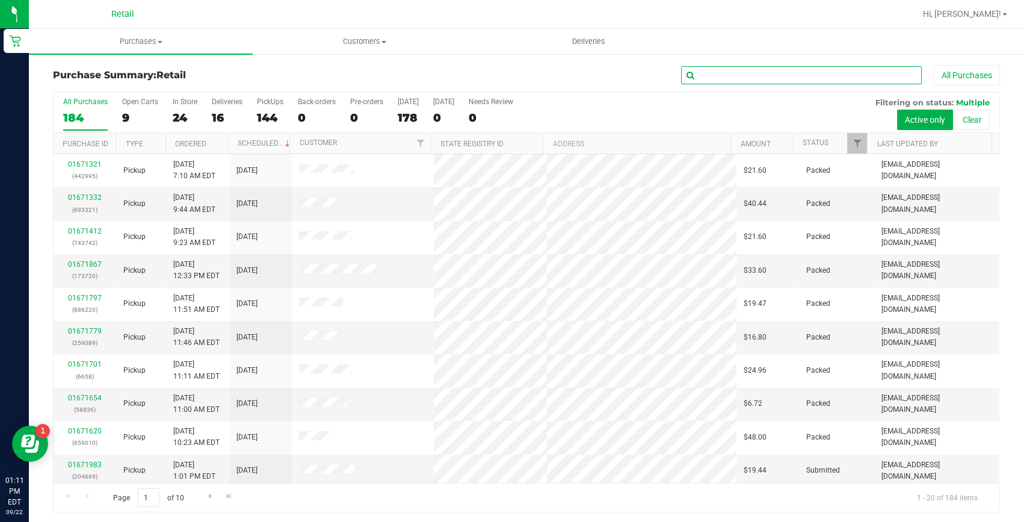
click at [739, 71] on input "text" at bounding box center [801, 75] width 241 height 18
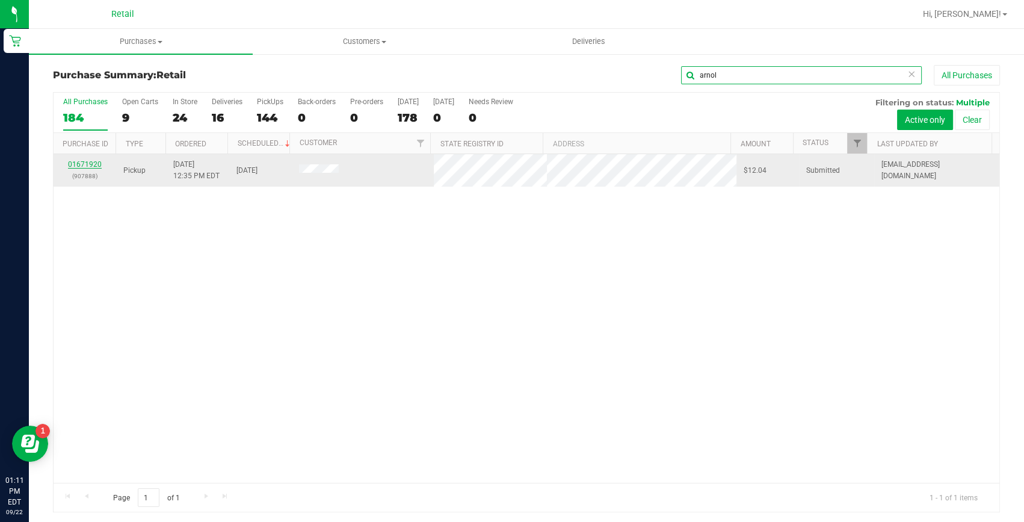
type input "arnol"
click at [93, 162] on link "01671920" at bounding box center [85, 164] width 34 height 8
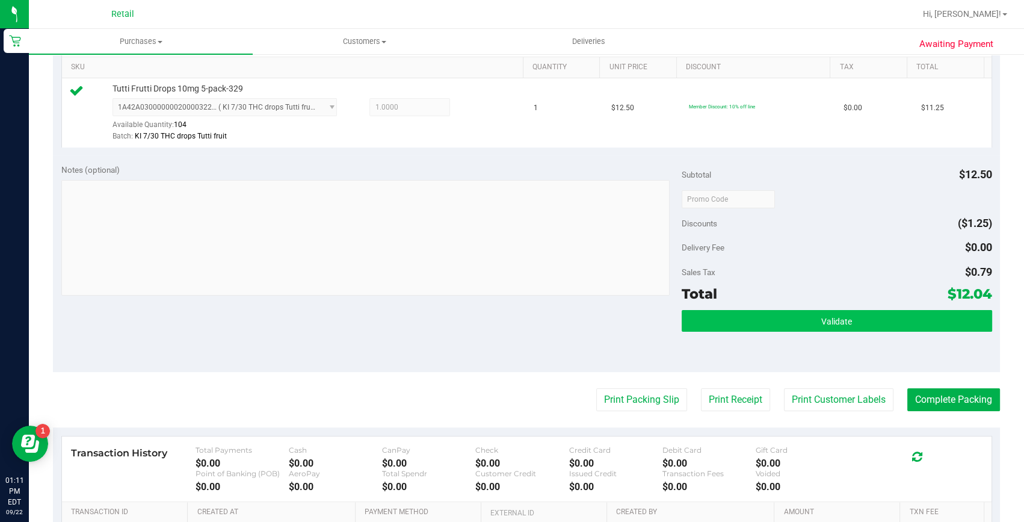
scroll to position [328, 0]
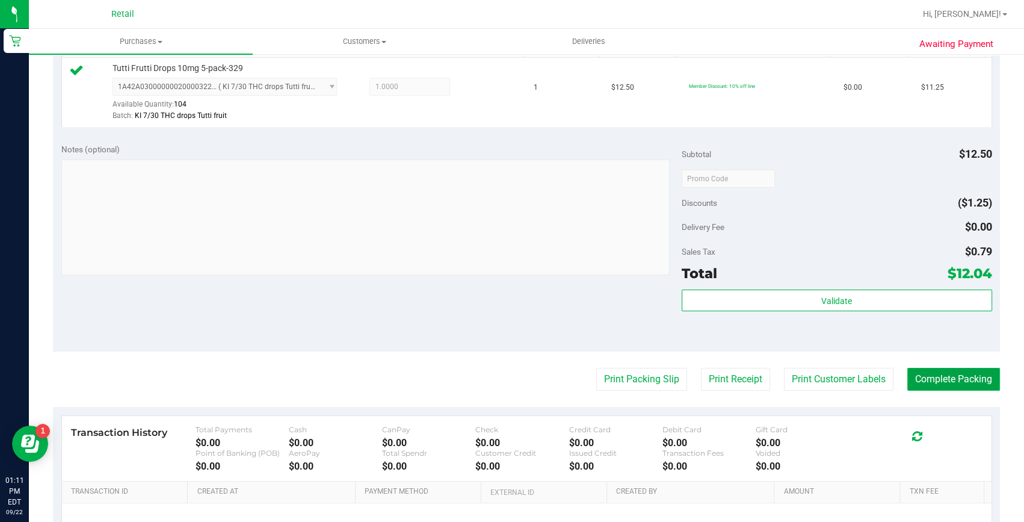
click at [941, 380] on button "Complete Packing" at bounding box center [954, 379] width 93 height 23
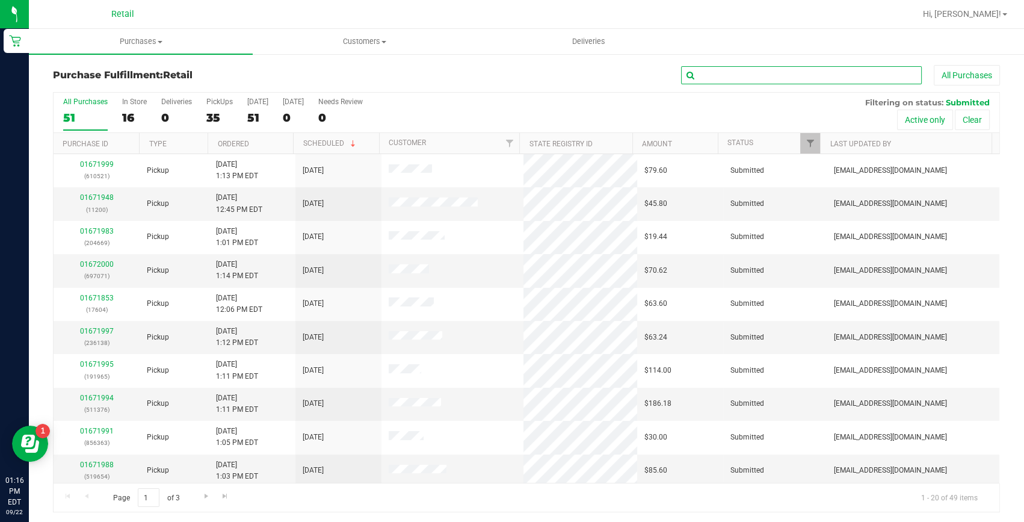
click at [780, 77] on input "text" at bounding box center [801, 75] width 241 height 18
type input "952"
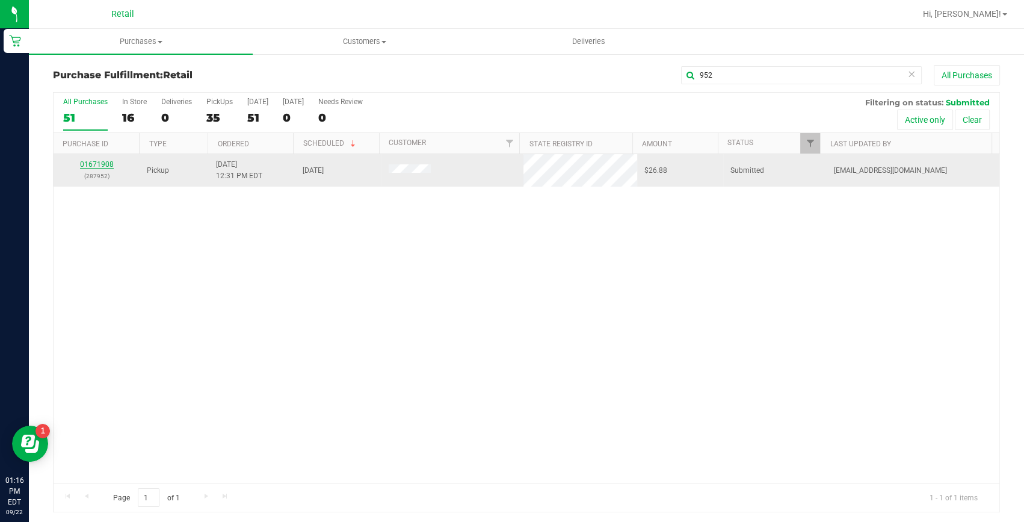
click at [98, 168] on link "01671908" at bounding box center [97, 164] width 34 height 8
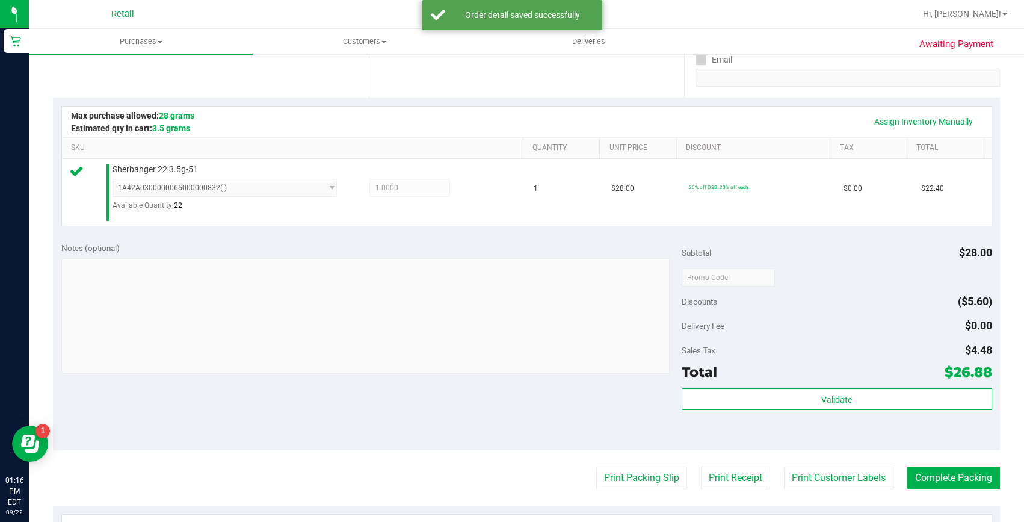
scroll to position [273, 0]
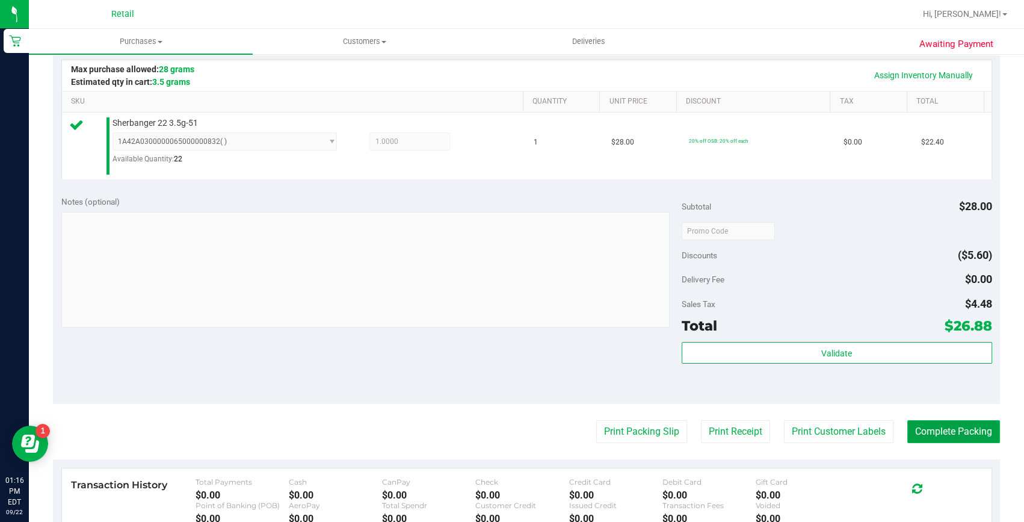
click at [939, 425] on button "Complete Packing" at bounding box center [954, 431] width 93 height 23
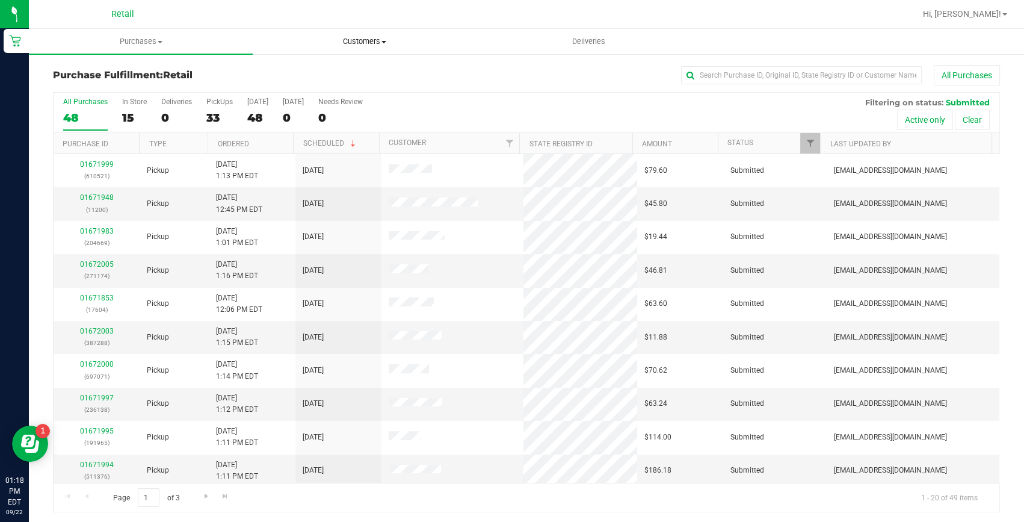
click at [326, 36] on span "Customers" at bounding box center [364, 41] width 223 height 11
click at [328, 77] on span "All customers" at bounding box center [296, 72] width 87 height 10
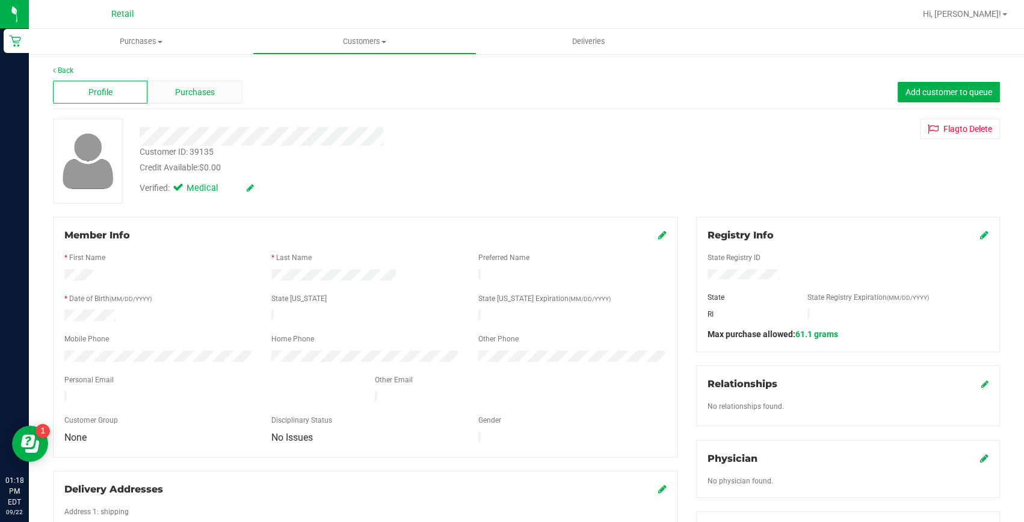
click at [190, 87] on span "Purchases" at bounding box center [195, 92] width 40 height 13
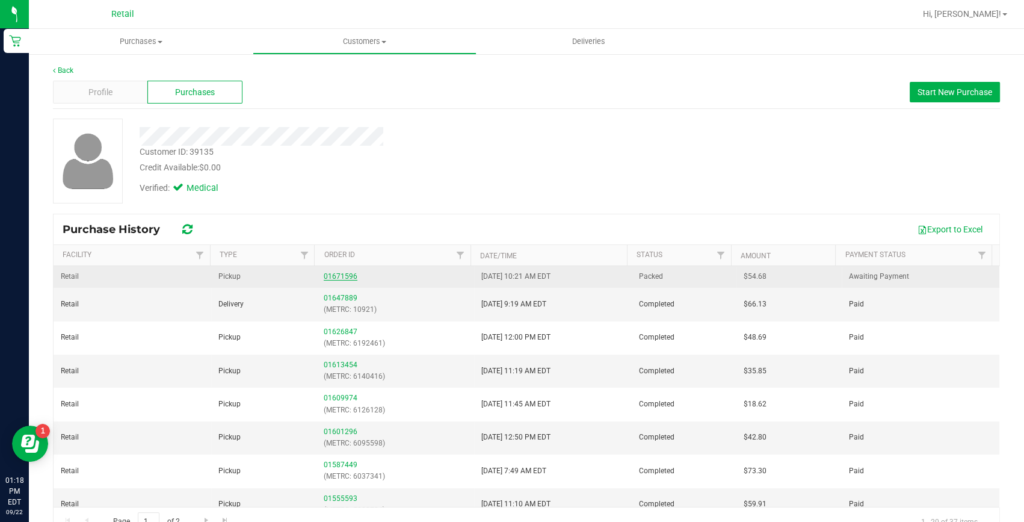
click at [328, 273] on link "01671596" at bounding box center [341, 276] width 34 height 8
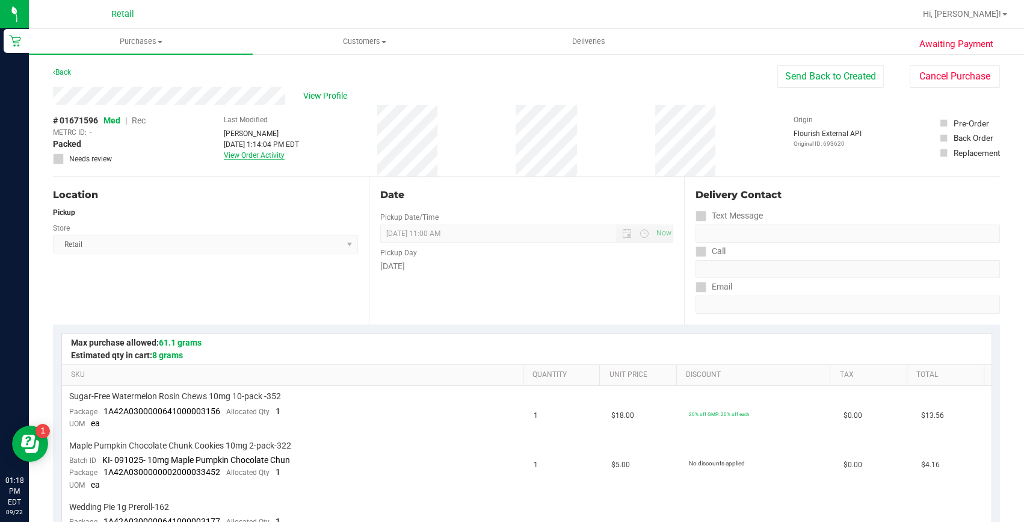
click at [263, 158] on link "View Order Activity" at bounding box center [254, 155] width 61 height 8
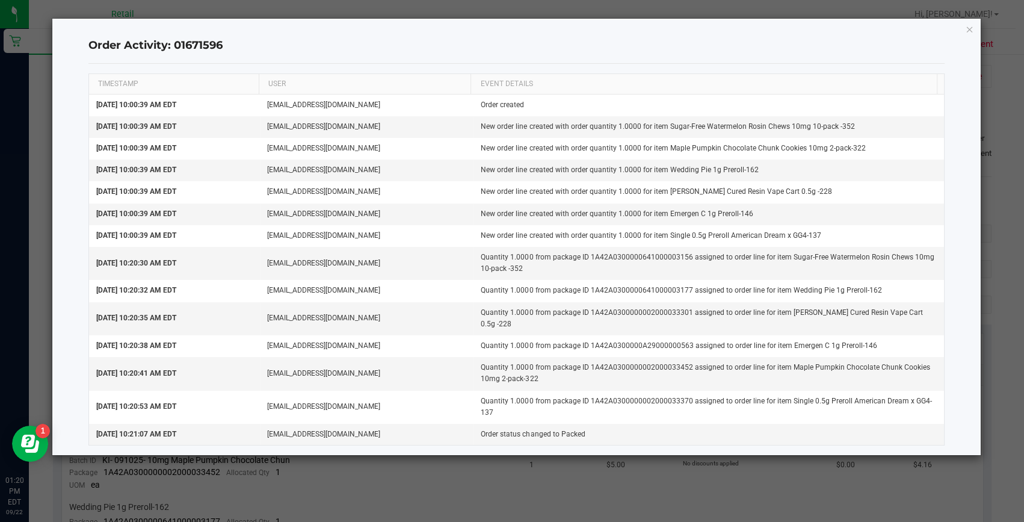
click at [969, 29] on icon "button" at bounding box center [970, 29] width 8 height 14
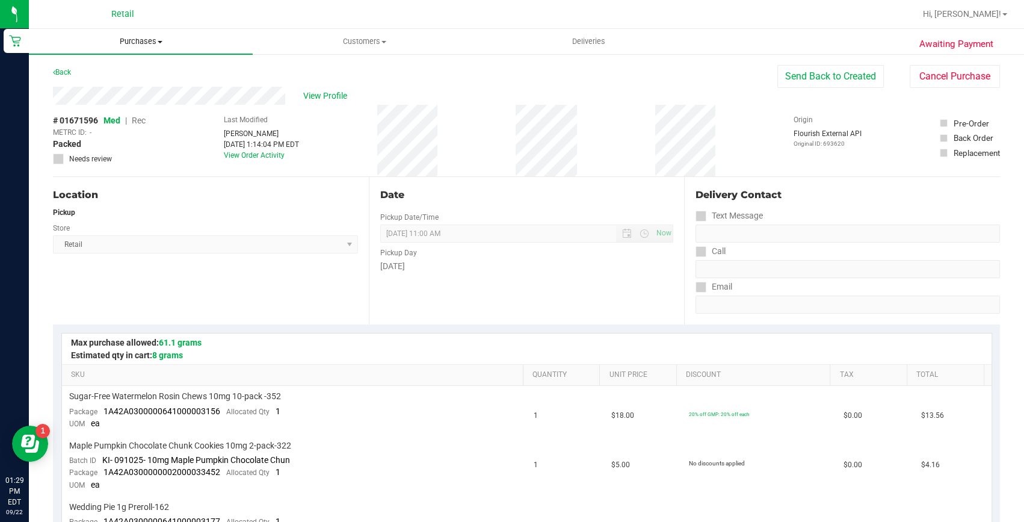
click at [115, 34] on uib-tab-heading "Purchases Summary of purchases Fulfillment All purchases" at bounding box center [141, 41] width 224 height 25
click at [107, 87] on li "Fulfillment" at bounding box center [141, 87] width 224 height 14
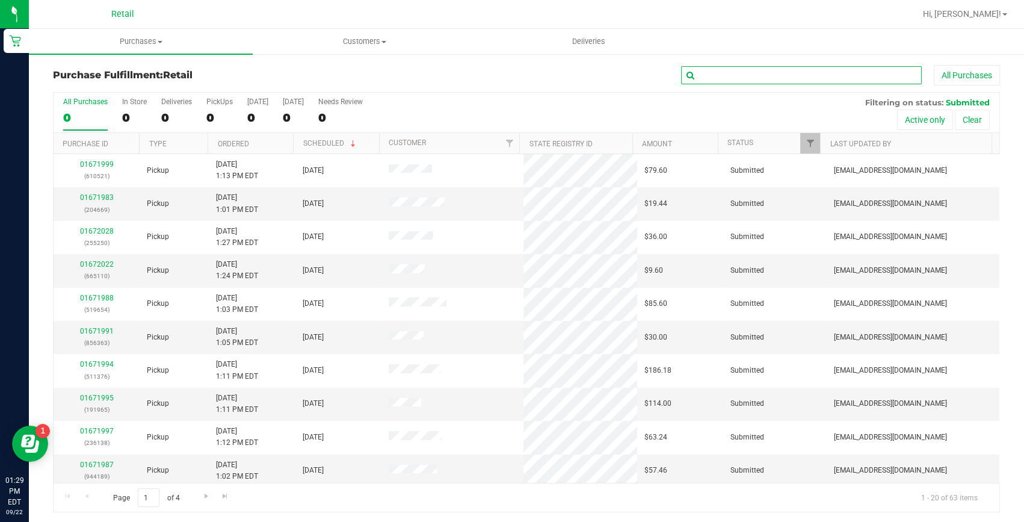
click at [787, 82] on input "text" at bounding box center [801, 75] width 241 height 18
type input "962"
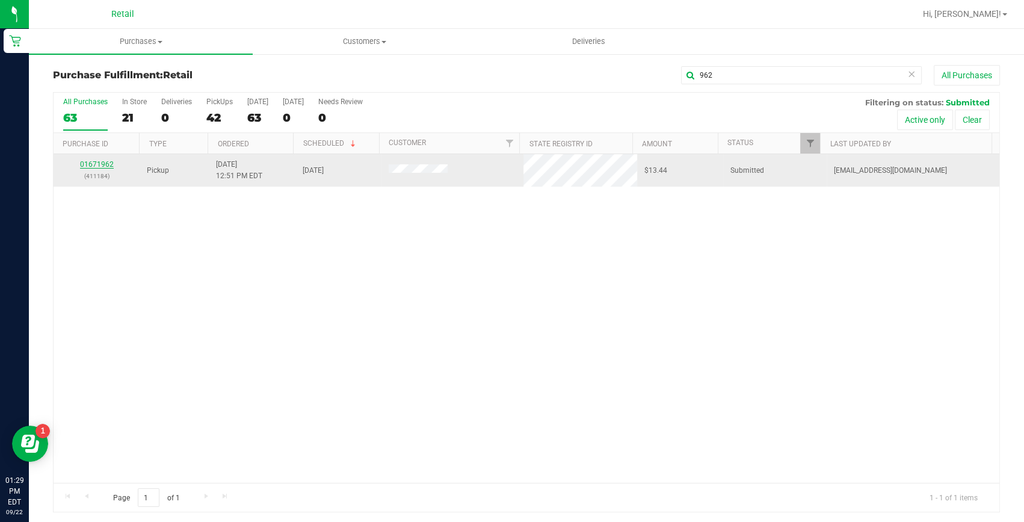
click at [103, 164] on link "01671962" at bounding box center [97, 164] width 34 height 8
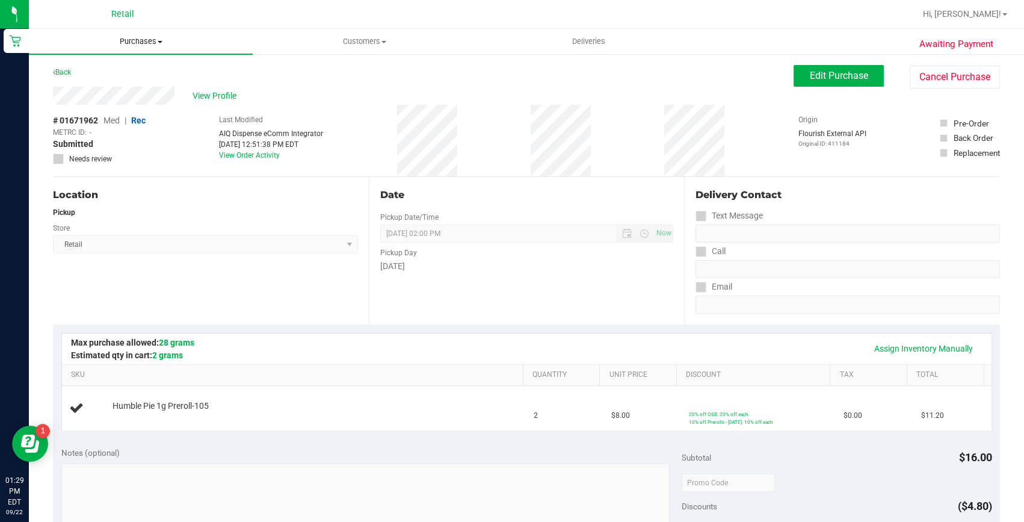
click at [137, 48] on uib-tab-heading "Purchases Summary of purchases Fulfillment All purchases" at bounding box center [141, 41] width 224 height 25
click at [119, 69] on span "Summary of purchases" at bounding box center [90, 72] width 123 height 10
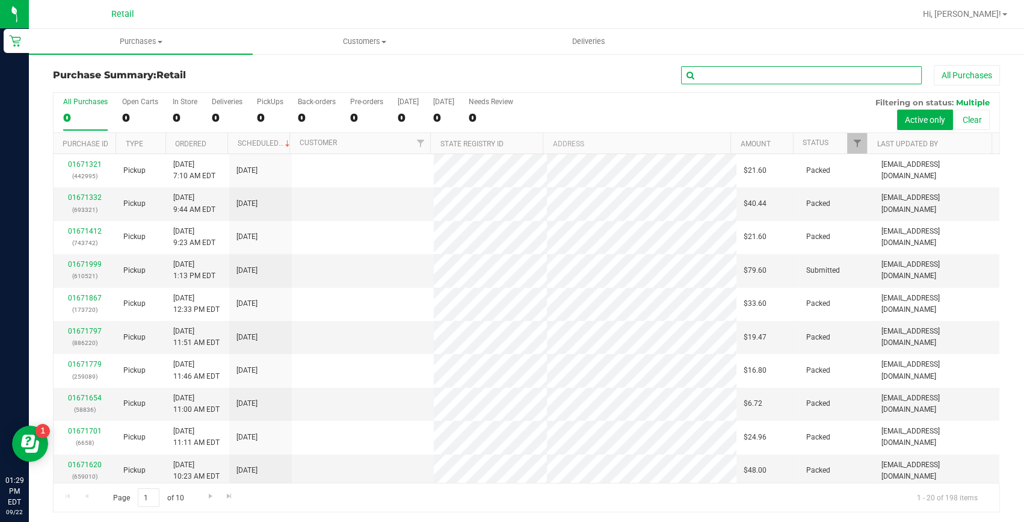
click at [746, 72] on input "text" at bounding box center [801, 75] width 241 height 18
type input "962"
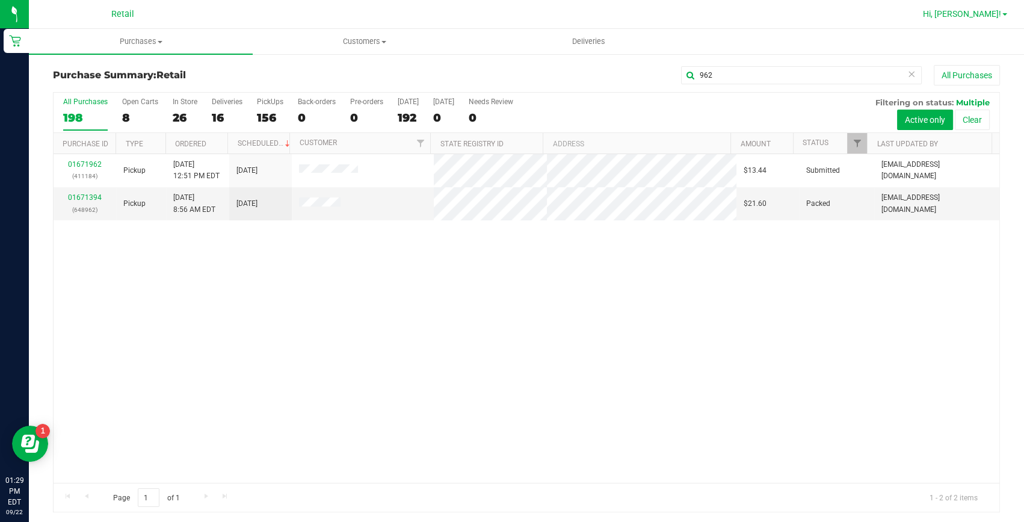
click at [971, 8] on link "Hi, [PERSON_NAME]!" at bounding box center [965, 14] width 94 height 13
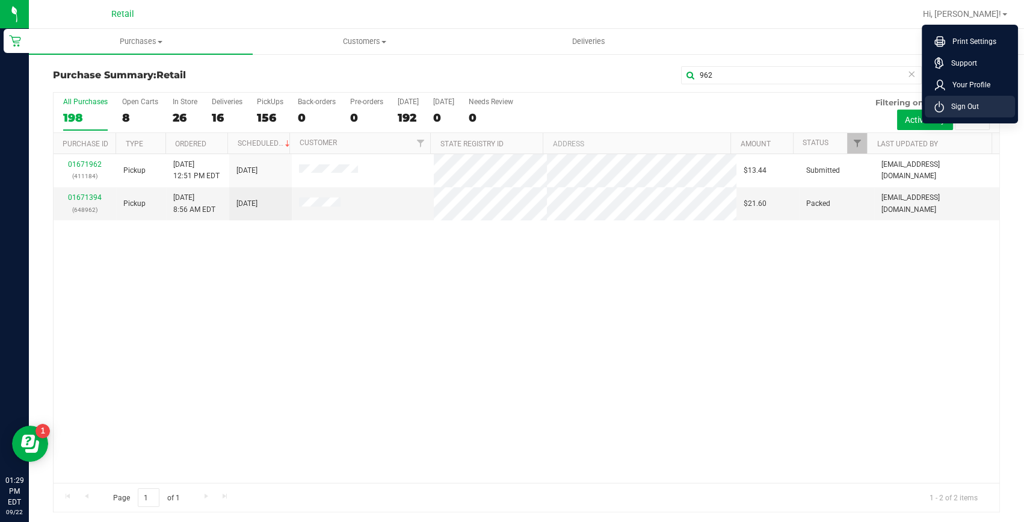
click at [955, 103] on span "Sign Out" at bounding box center [961, 107] width 35 height 12
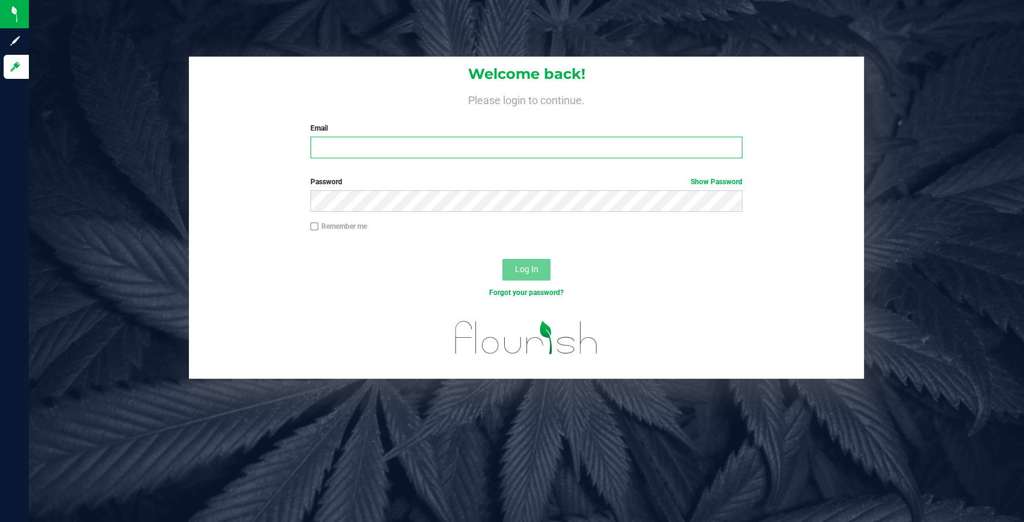
type input "[EMAIL_ADDRESS][DOMAIN_NAME]"
click at [398, 139] on input "[EMAIL_ADDRESS][DOMAIN_NAME]" at bounding box center [527, 148] width 432 height 22
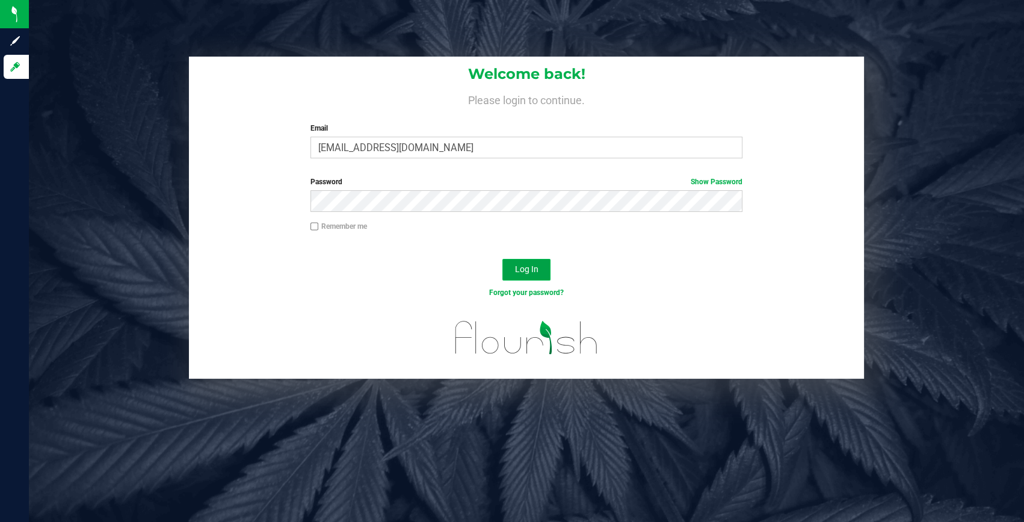
click at [524, 269] on span "Log In" at bounding box center [526, 269] width 23 height 10
